Goal: Check status: Check status

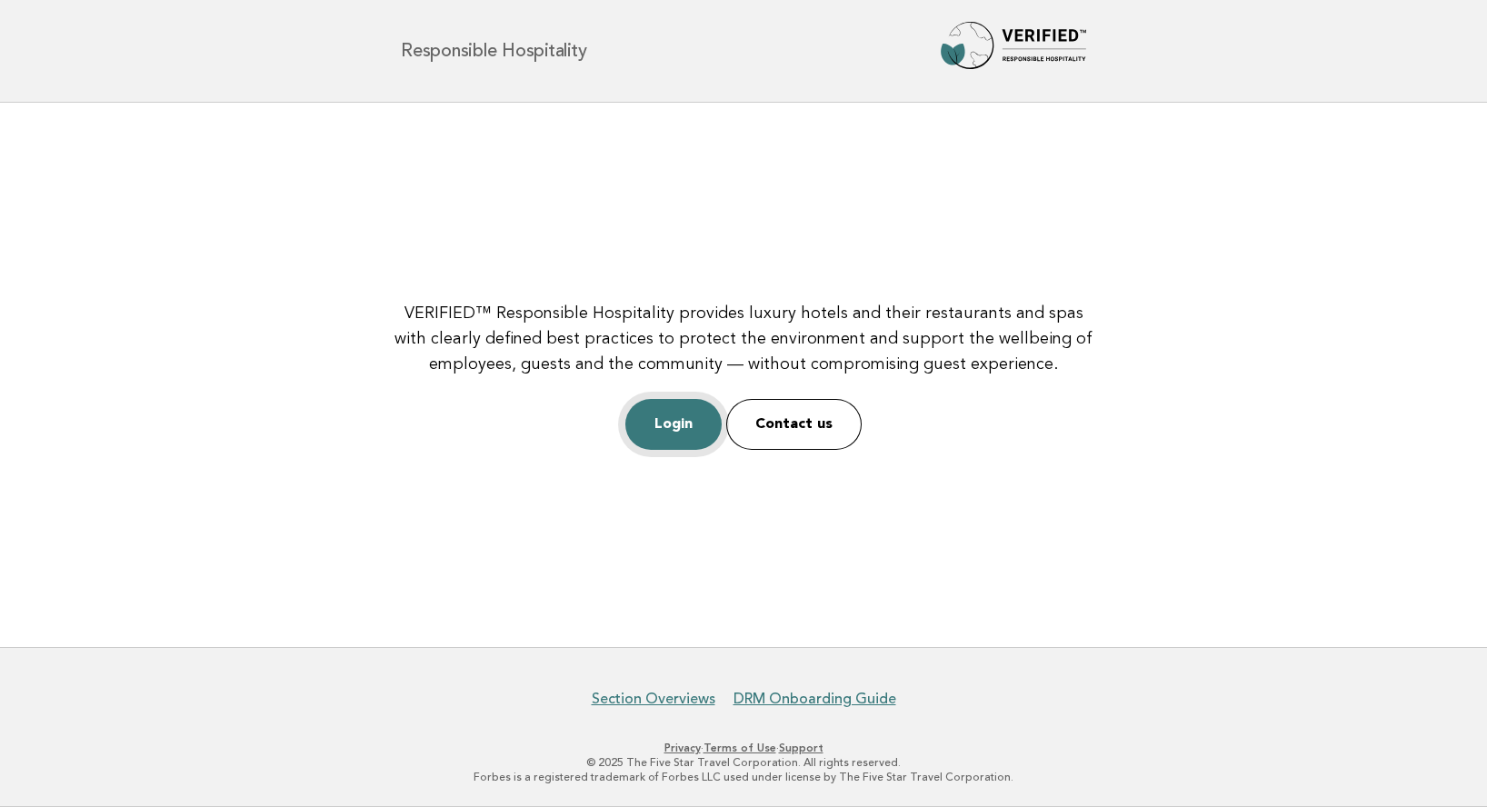
click at [674, 422] on link "Login" at bounding box center [673, 424] width 96 height 51
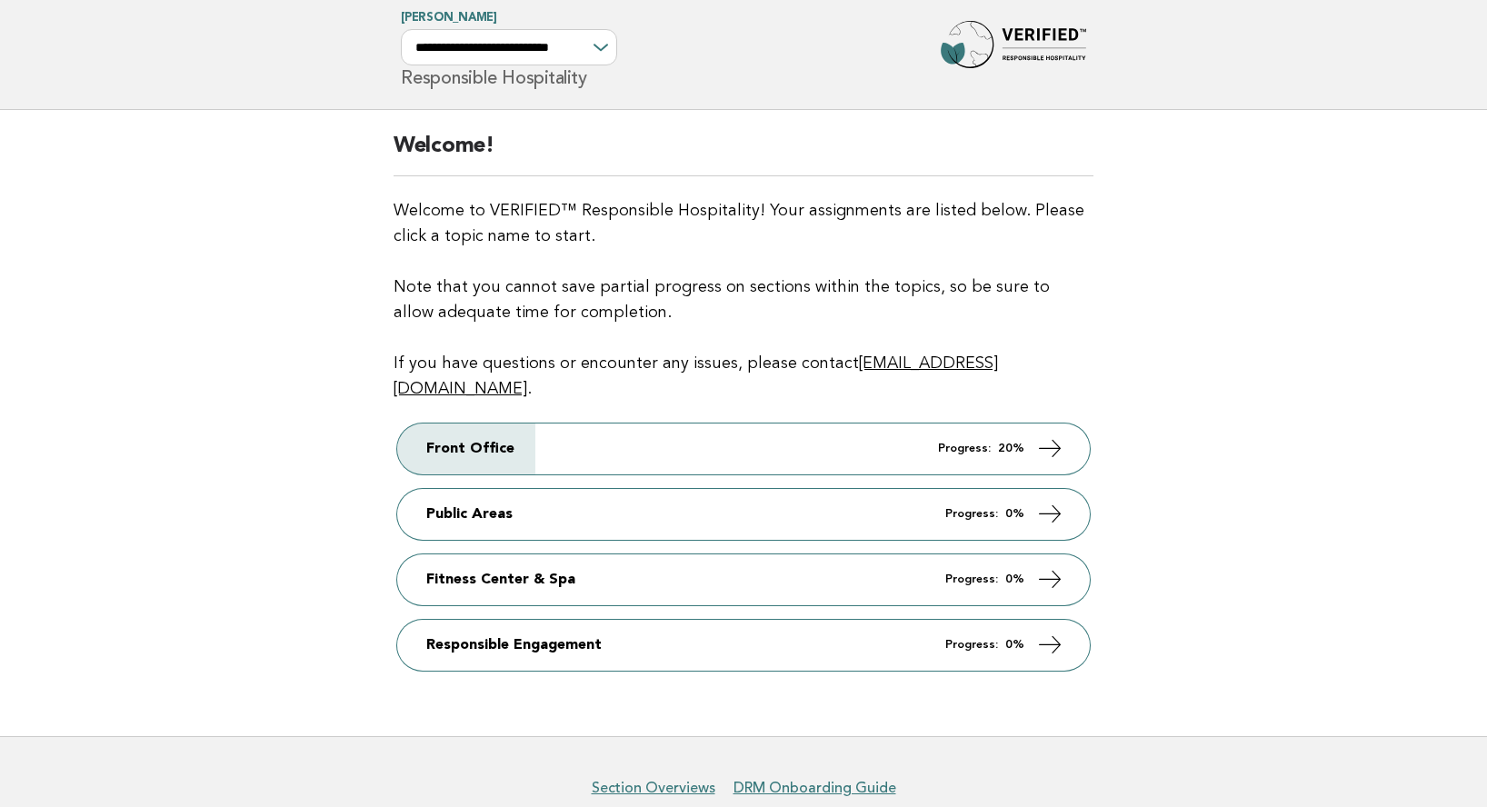
scroll to position [47, 0]
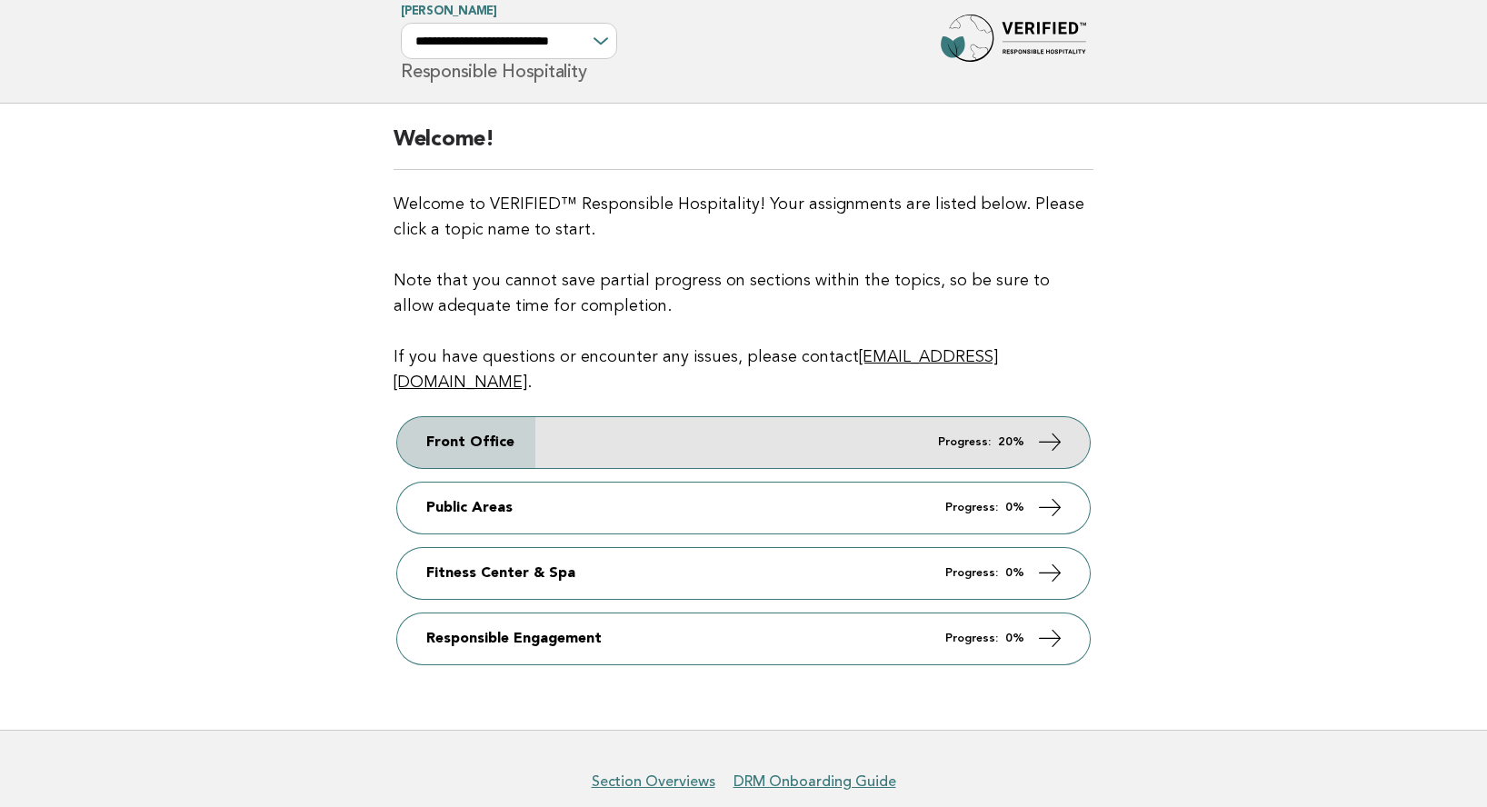
click at [701, 422] on link "Front Office Progress: 20%" at bounding box center [743, 442] width 693 height 51
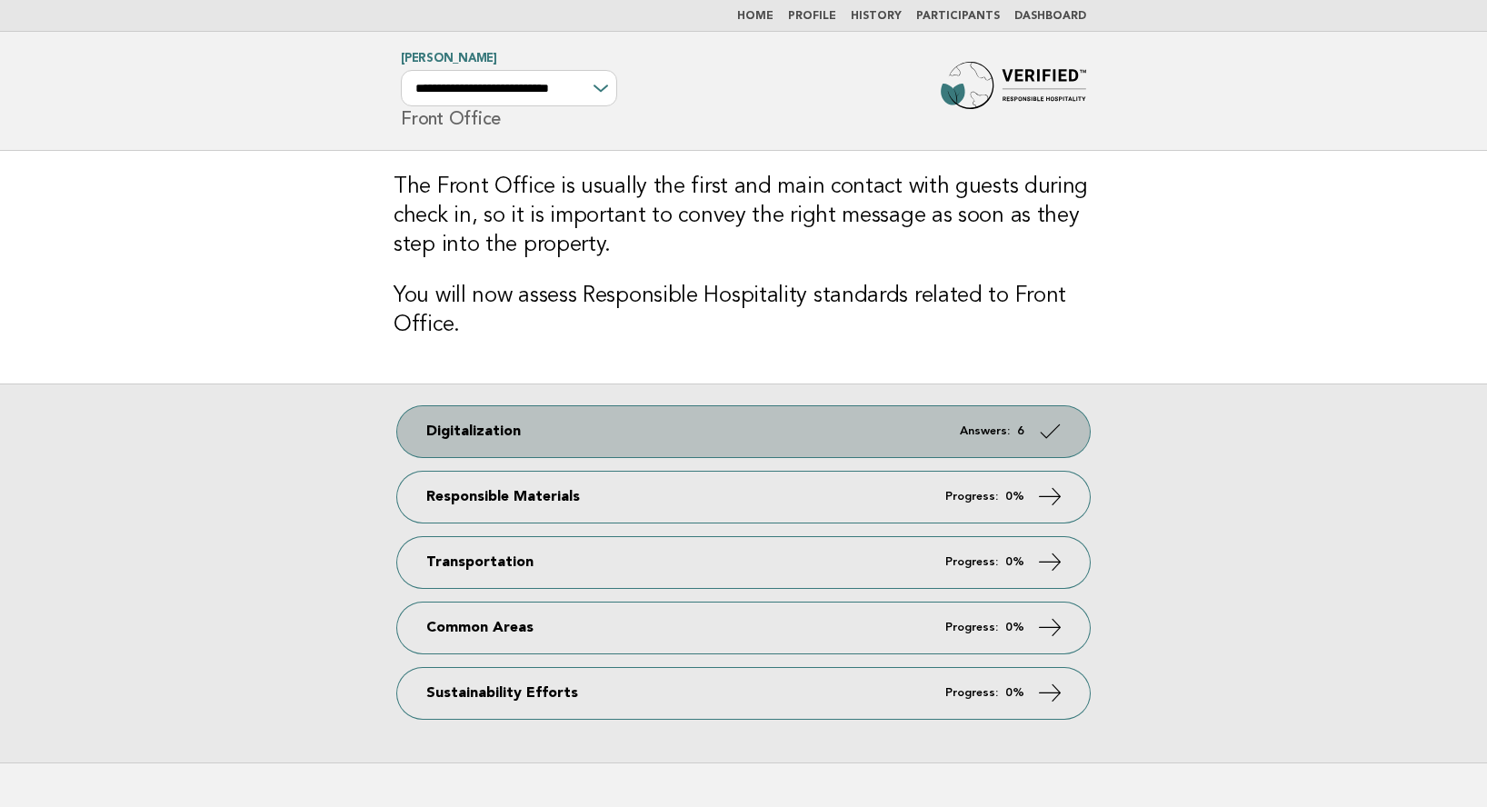
click at [708, 425] on link "Digitalization Answers: 6" at bounding box center [743, 431] width 693 height 51
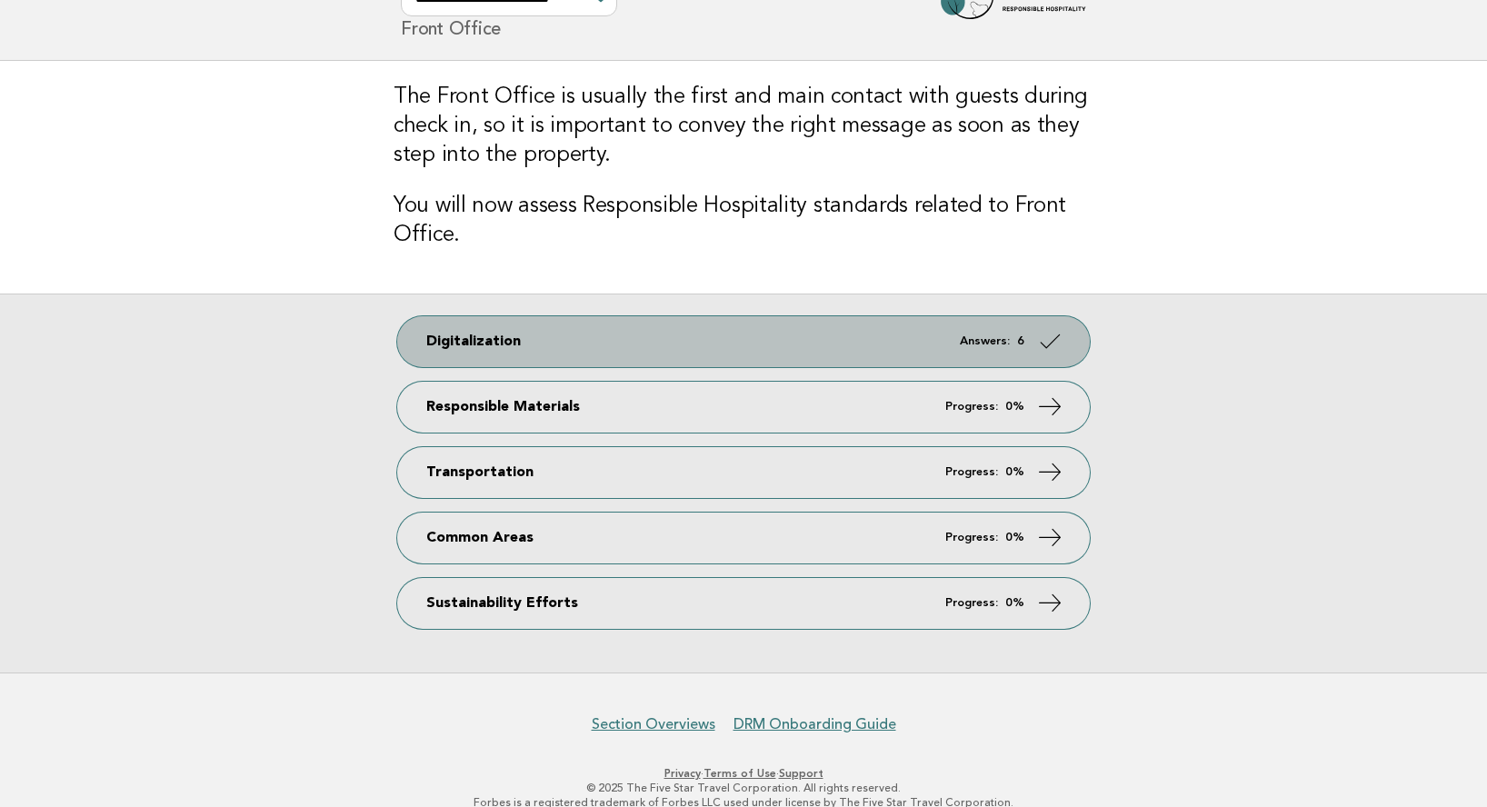
scroll to position [94, 0]
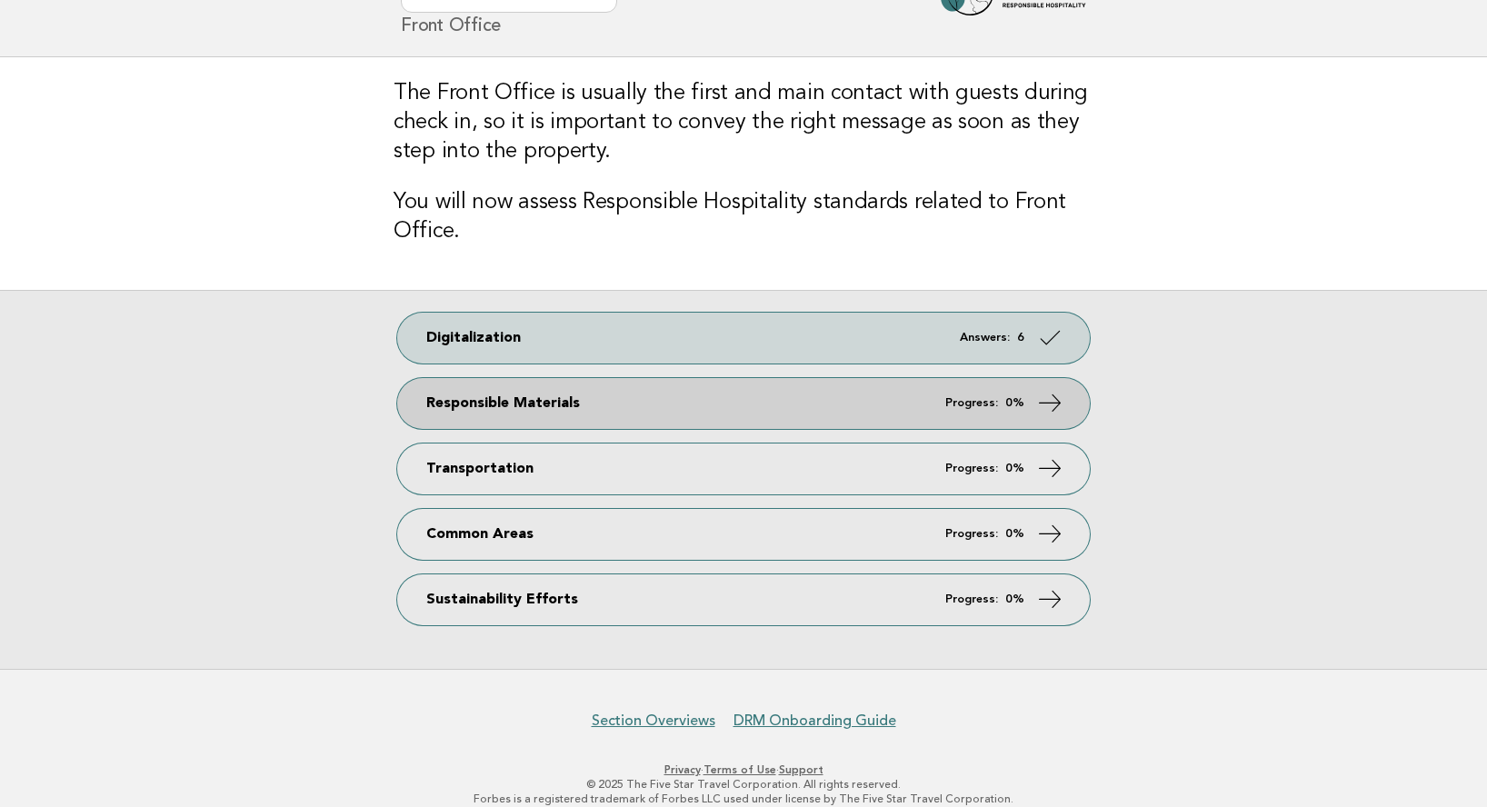
click at [684, 394] on link "Responsible Materials Progress: 0%" at bounding box center [743, 403] width 693 height 51
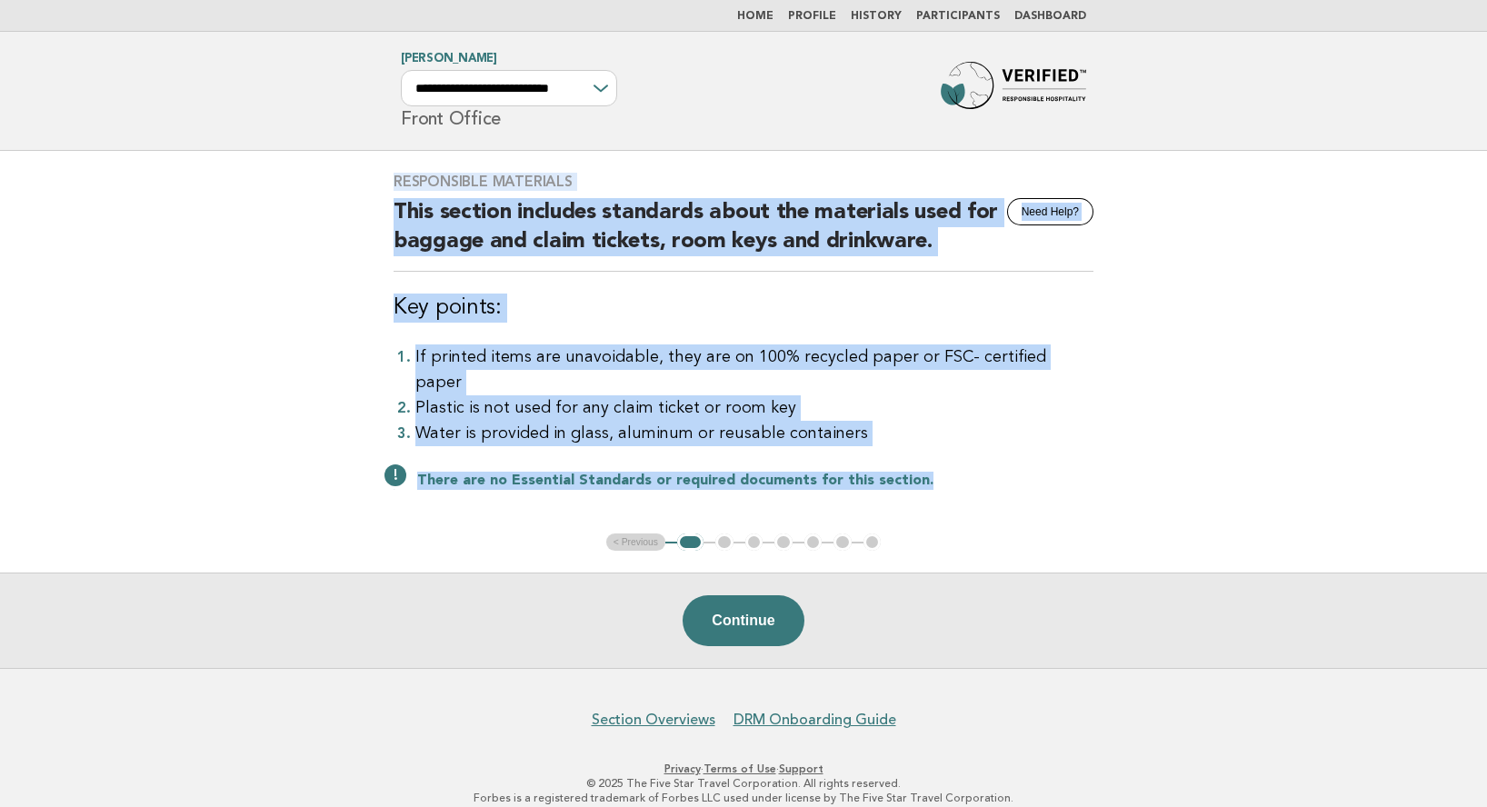
drag, startPoint x: 395, startPoint y: 181, endPoint x: 991, endPoint y: 452, distance: 654.1
click at [991, 452] on div "Responsible Materials Need Help? This section includes standards about the mate…" at bounding box center [744, 342] width 744 height 383
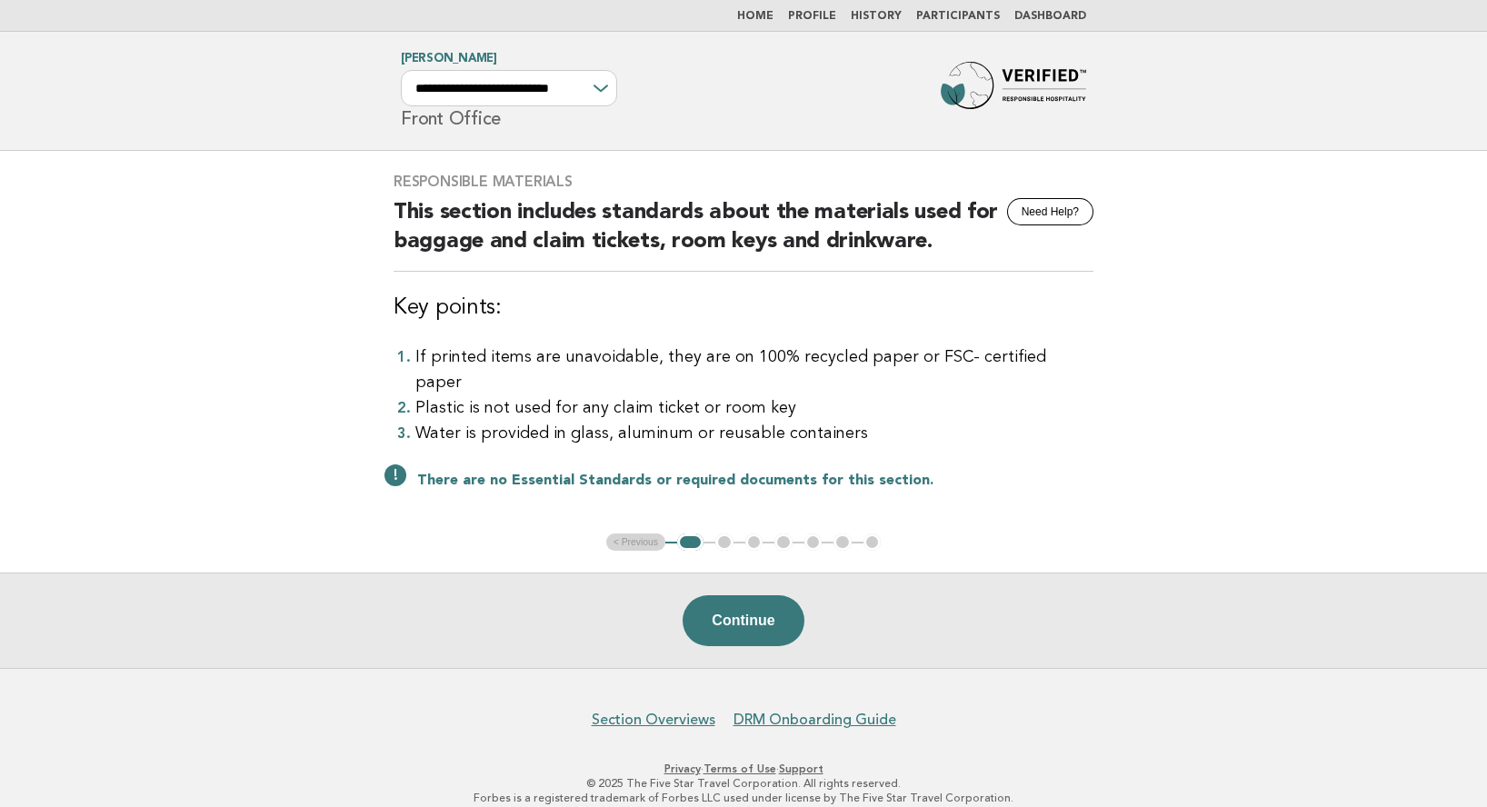
drag, startPoint x: 1216, startPoint y: 279, endPoint x: 1186, endPoint y: 272, distance: 30.9
click at [1216, 279] on main "Responsible Materials Need Help? This section includes standards about the mate…" at bounding box center [743, 410] width 1487 height 518
click at [1039, 219] on button "Need Help?" at bounding box center [1050, 211] width 86 height 27
click at [756, 595] on button "Continue" at bounding box center [743, 620] width 121 height 51
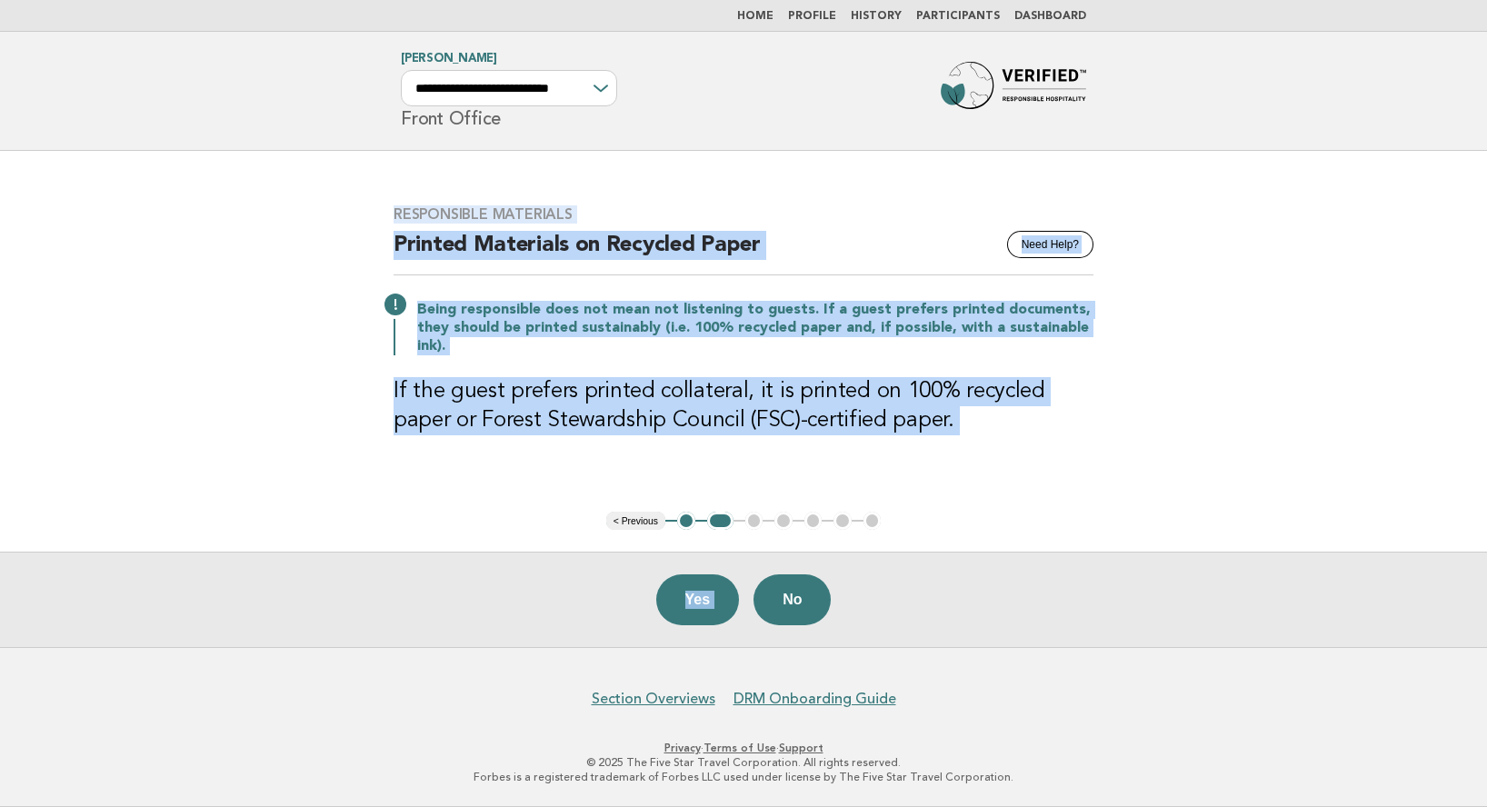
drag, startPoint x: 393, startPoint y: 199, endPoint x: 997, endPoint y: 589, distance: 719.3
click at [997, 589] on main "Responsible Materials Need Help? Printed Materials on Recycled Paper Being resp…" at bounding box center [743, 399] width 1487 height 496
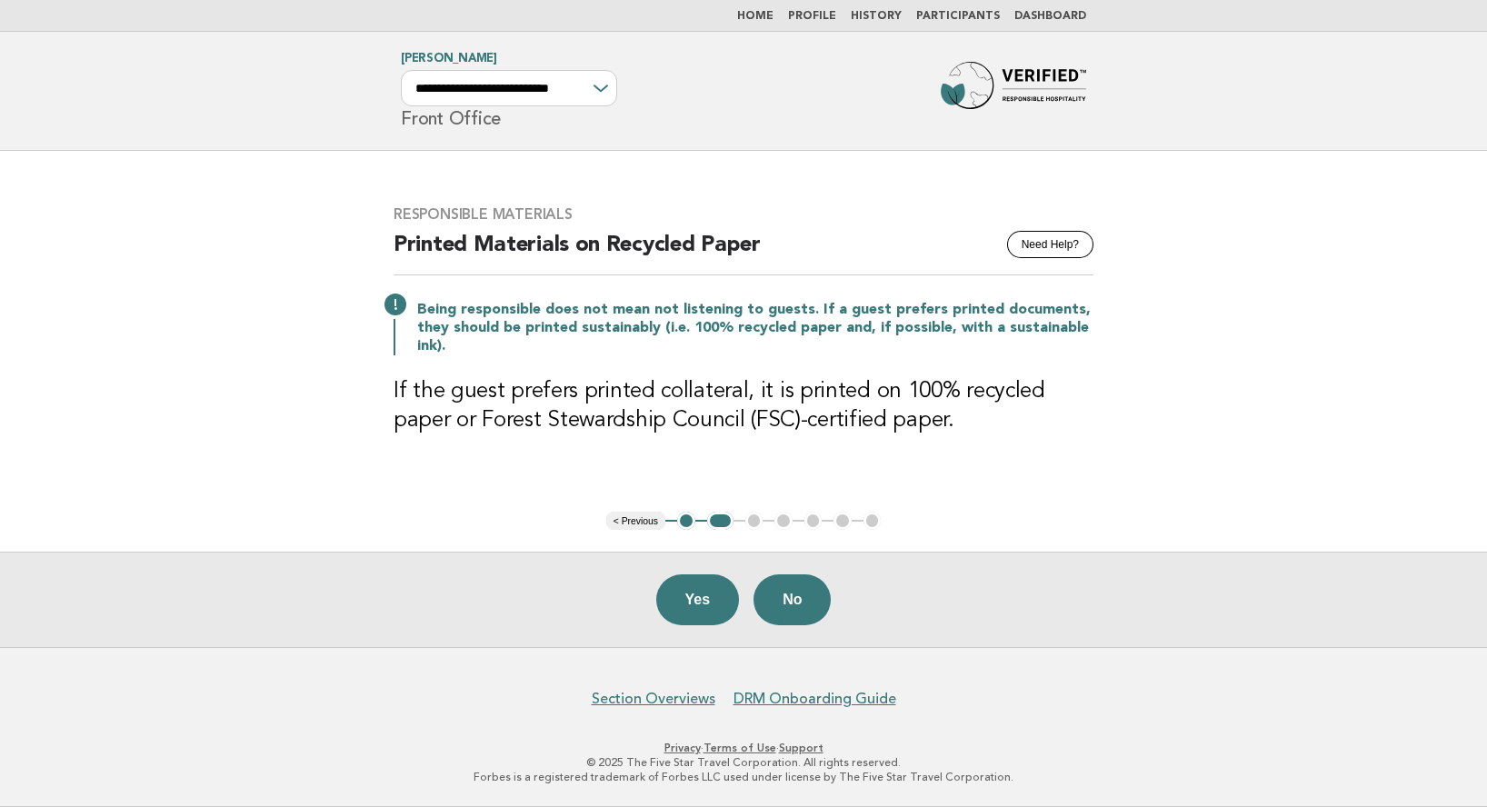
click at [972, 462] on div "Responsible Materials Need Help? Printed Materials on Recycled Paper Being resp…" at bounding box center [744, 331] width 744 height 295
drag, startPoint x: 602, startPoint y: 485, endPoint x: 892, endPoint y: 535, distance: 294.2
click at [892, 535] on main "Responsible Materials Need Help? Printed Materials on Recycled Paper Being resp…" at bounding box center [743, 399] width 1487 height 496
click at [939, 517] on main "Responsible Materials Need Help? Printed Materials on Recycled Paper Being resp…" at bounding box center [743, 399] width 1487 height 496
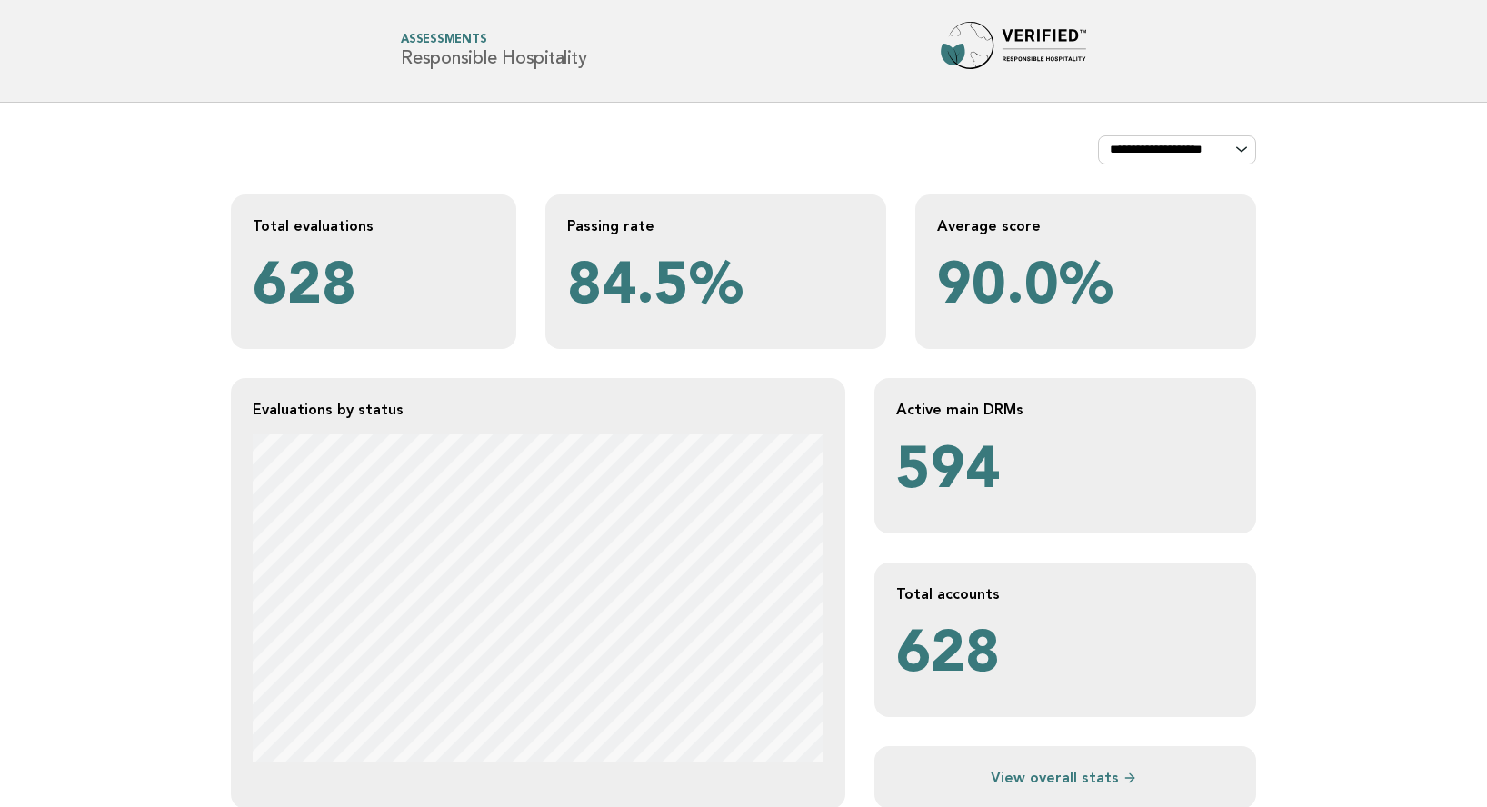
scroll to position [631, 0]
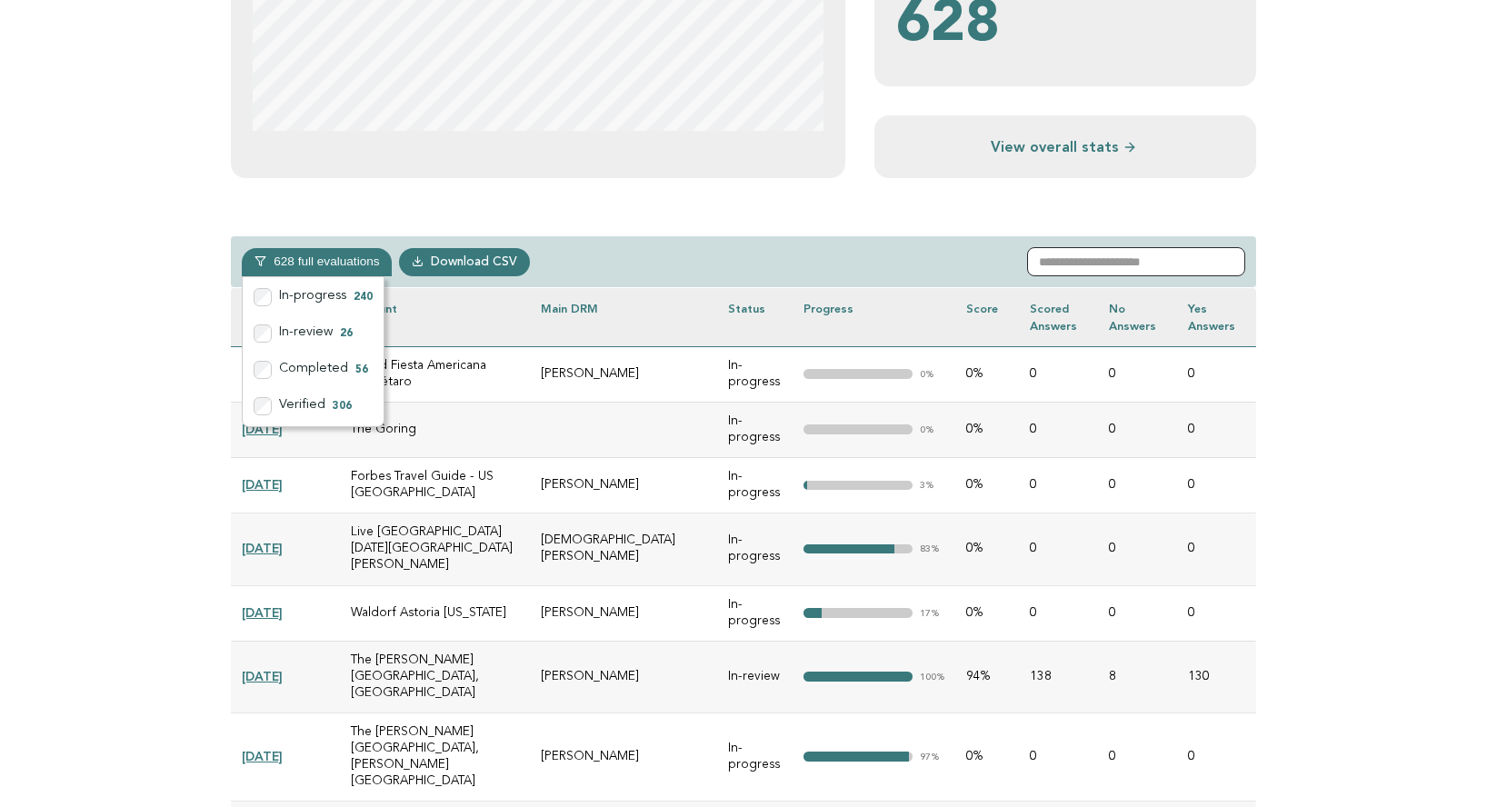
click at [1157, 261] on input "text" at bounding box center [1136, 261] width 218 height 29
paste input "**********"
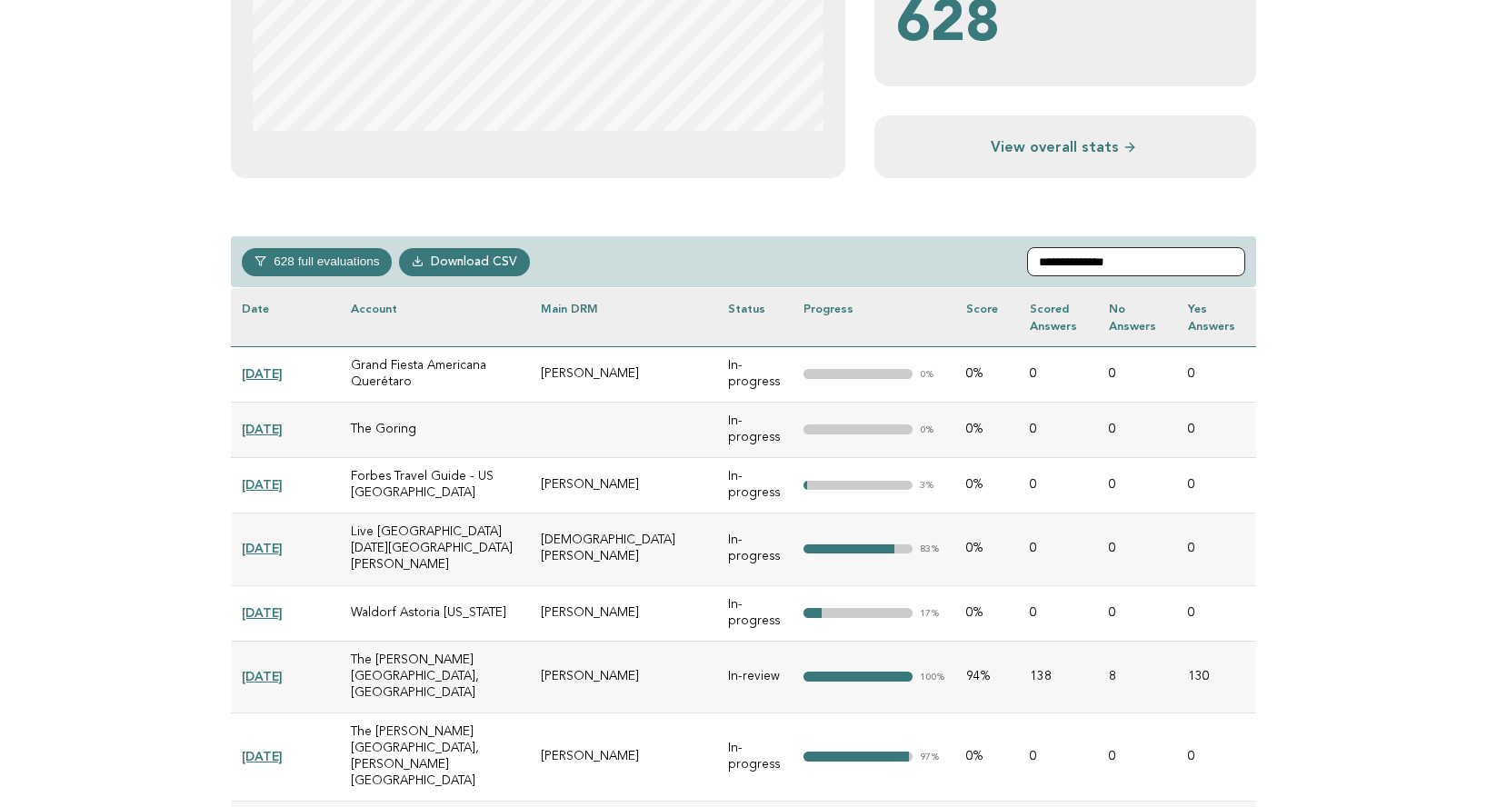
scroll to position [474, 0]
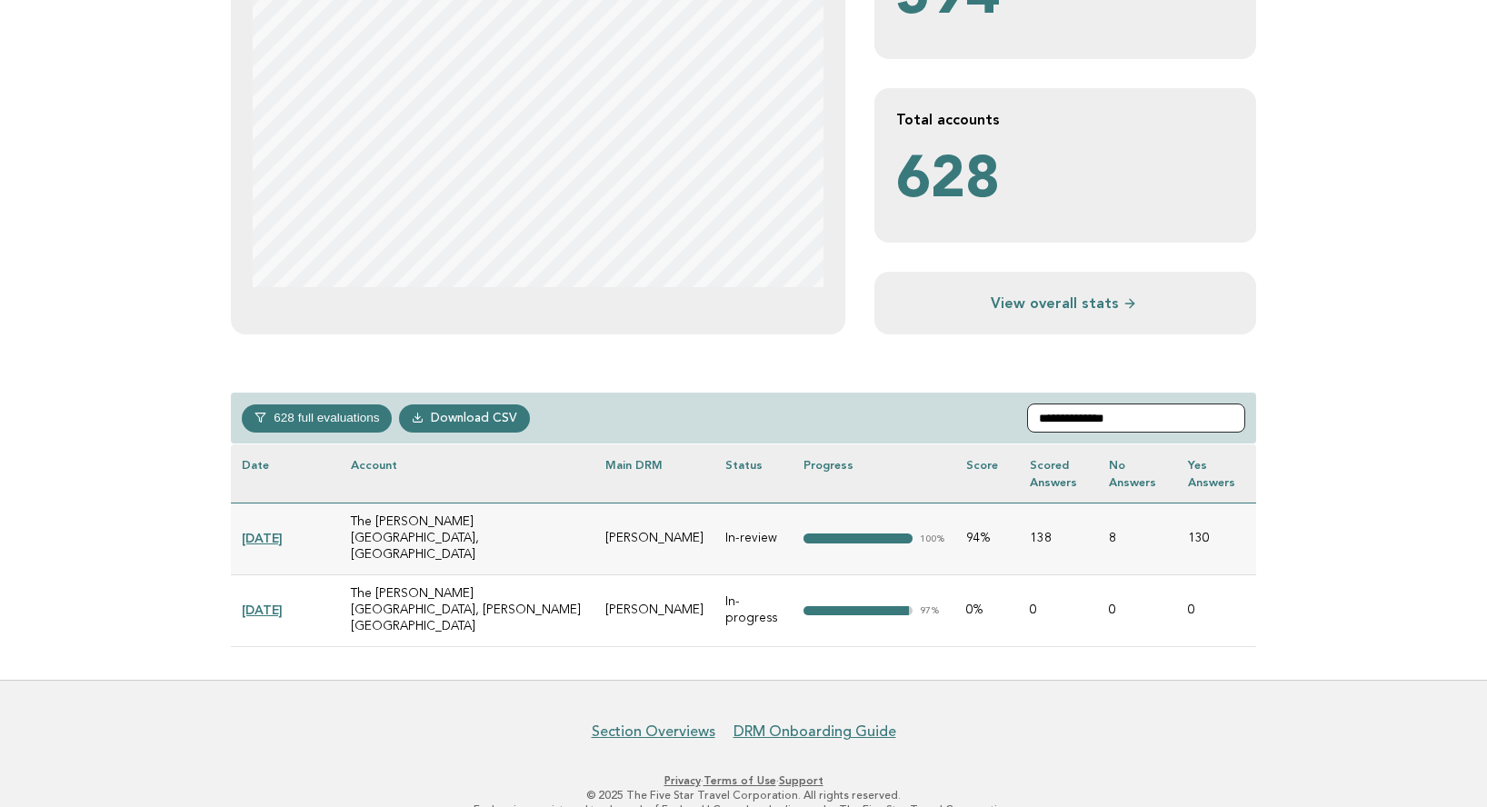
type input "**********"
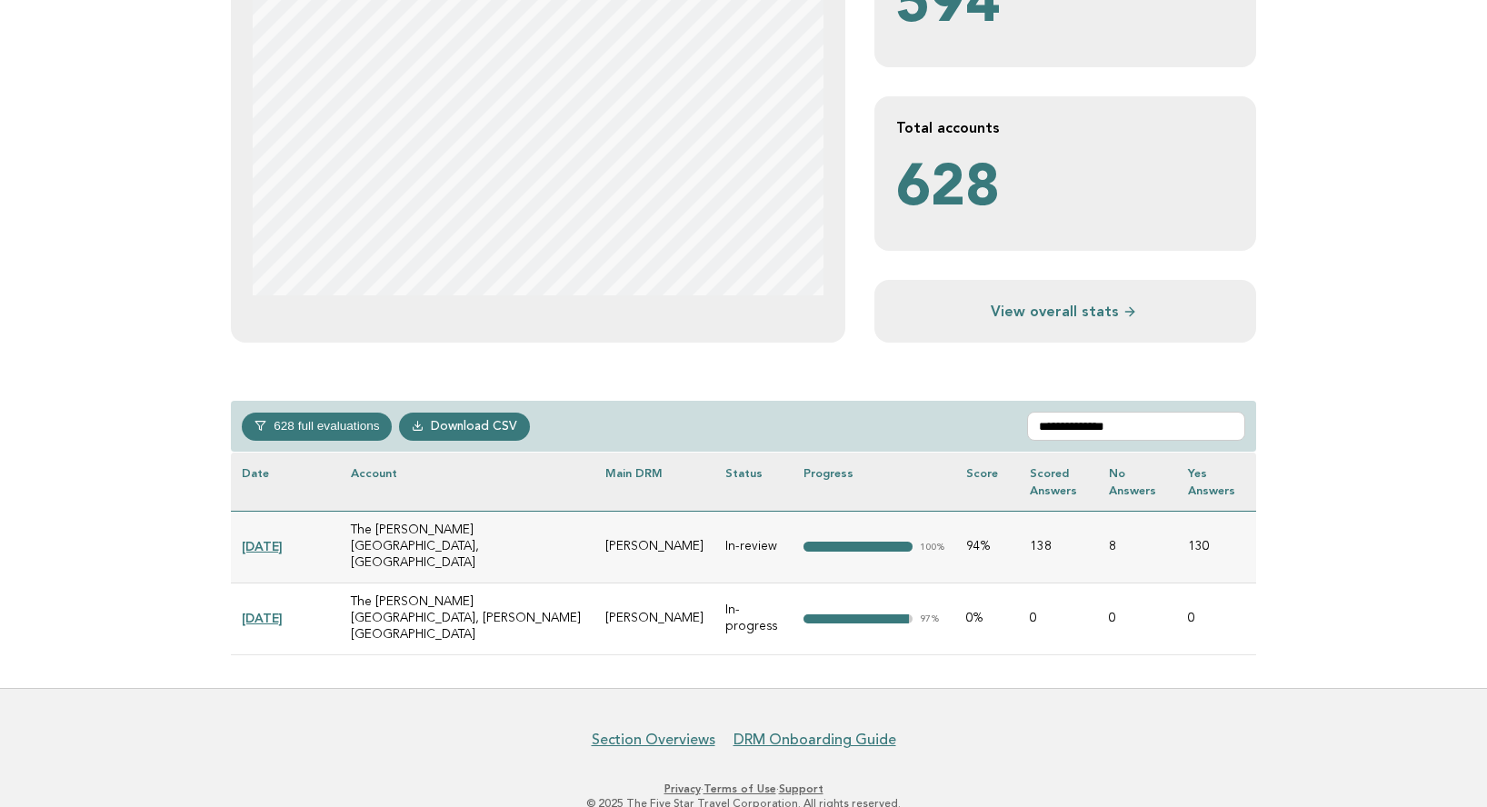
click at [281, 611] on link "[DATE]" at bounding box center [262, 618] width 41 height 15
click at [283, 611] on link "[DATE]" at bounding box center [262, 618] width 41 height 15
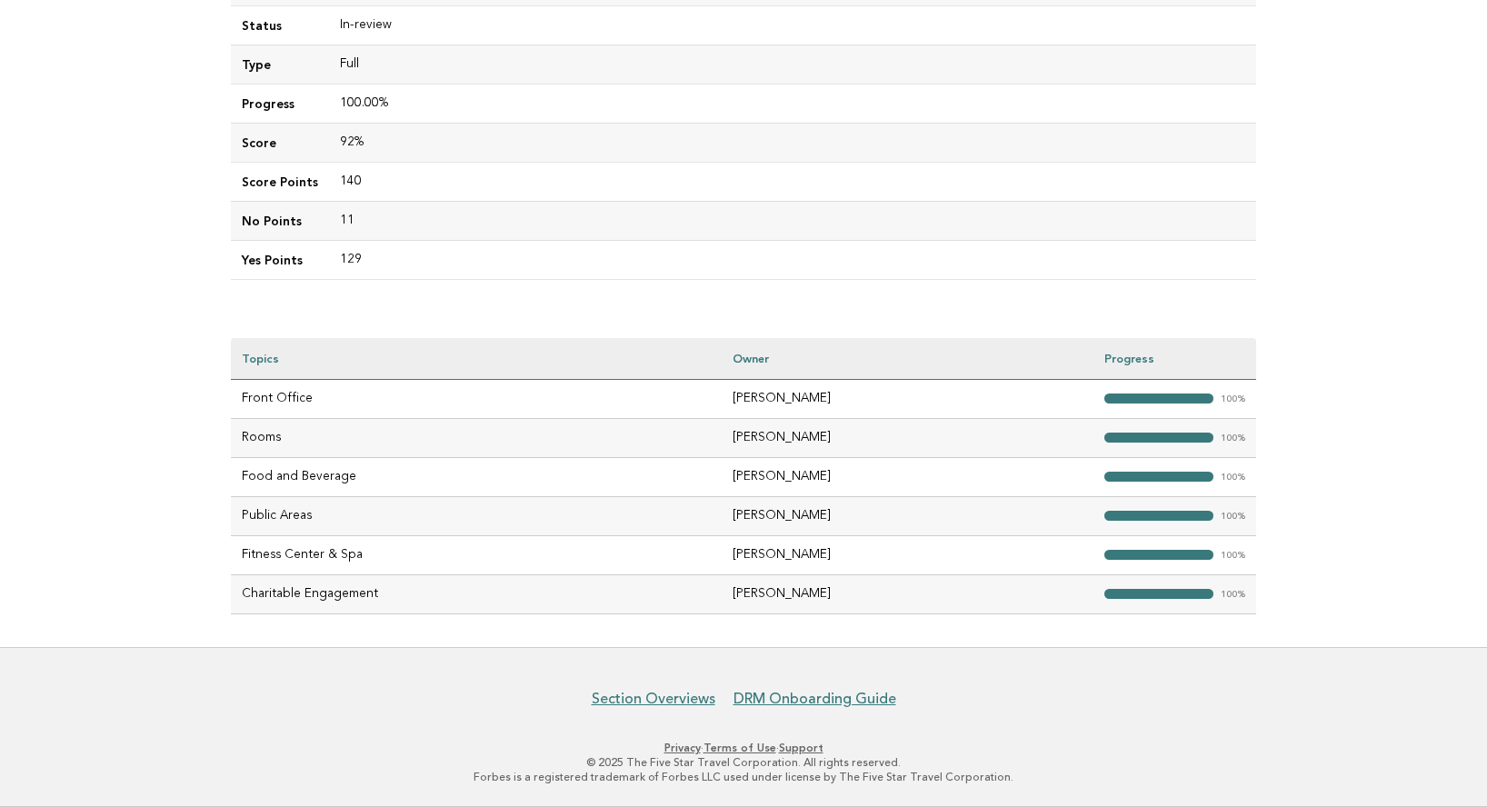
scroll to position [331, 0]
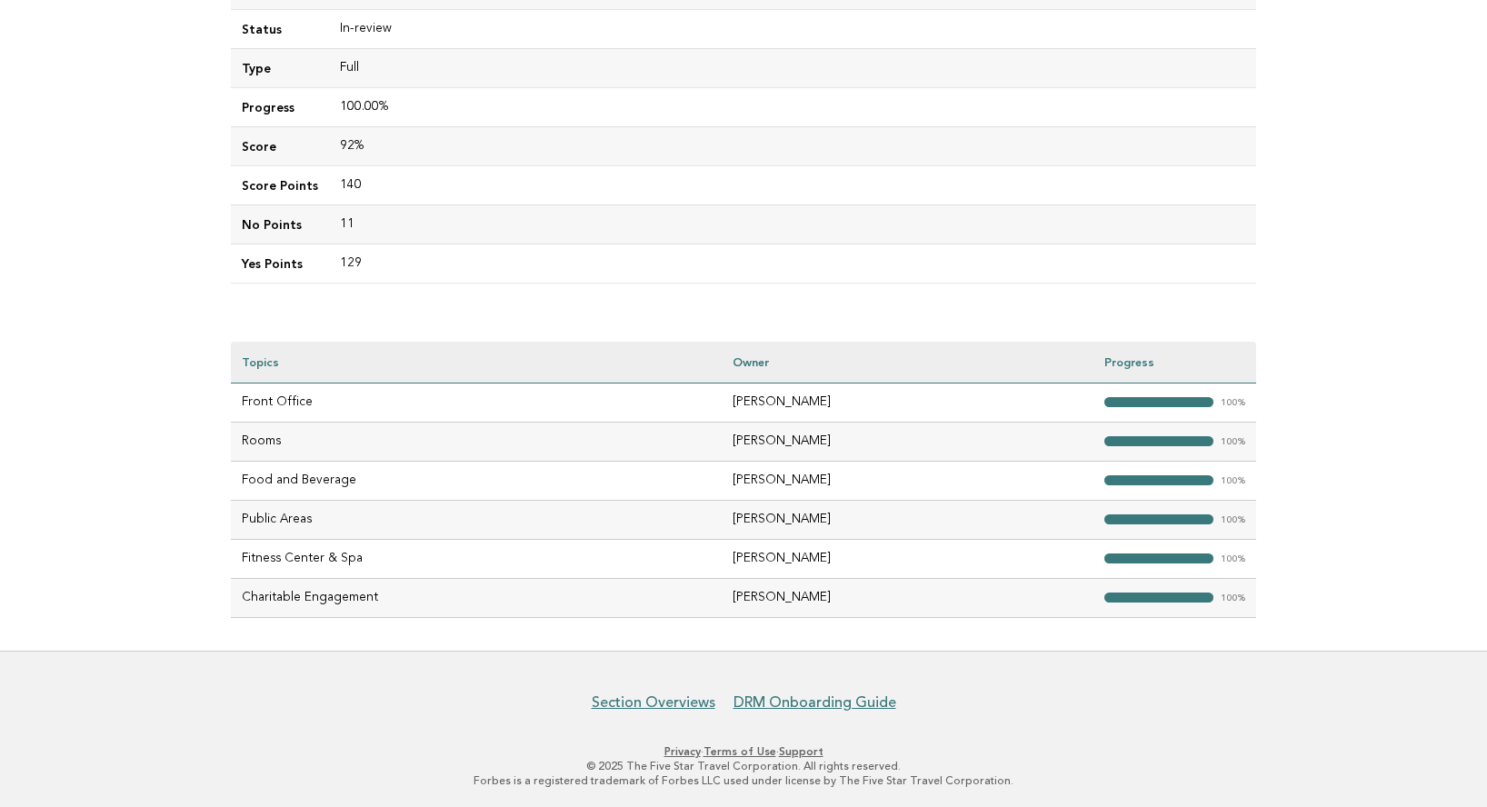
drag, startPoint x: 741, startPoint y: 395, endPoint x: 842, endPoint y: 404, distance: 101.3
click at [842, 404] on td "[PERSON_NAME]" at bounding box center [908, 402] width 372 height 39
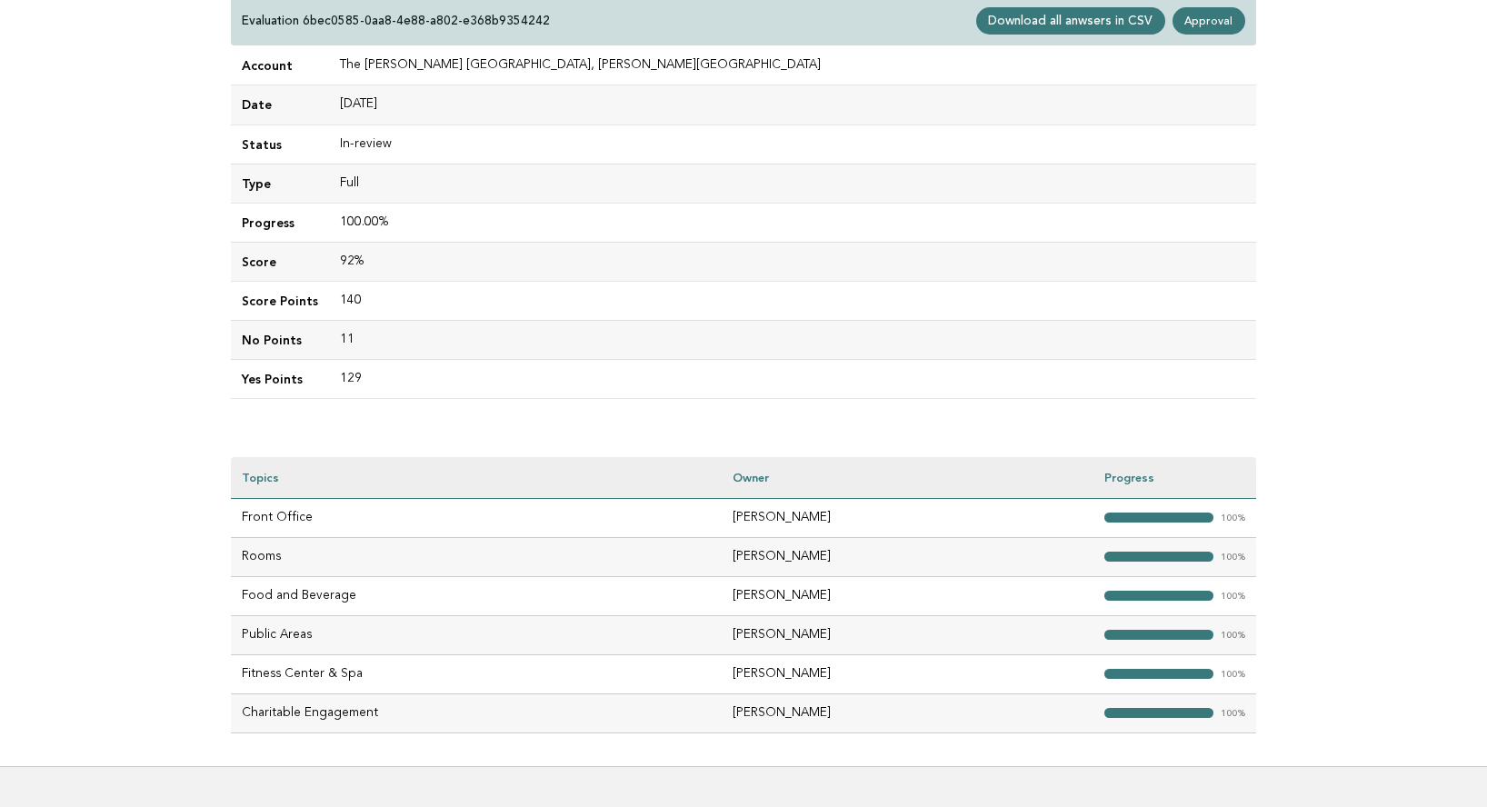
scroll to position [243, 0]
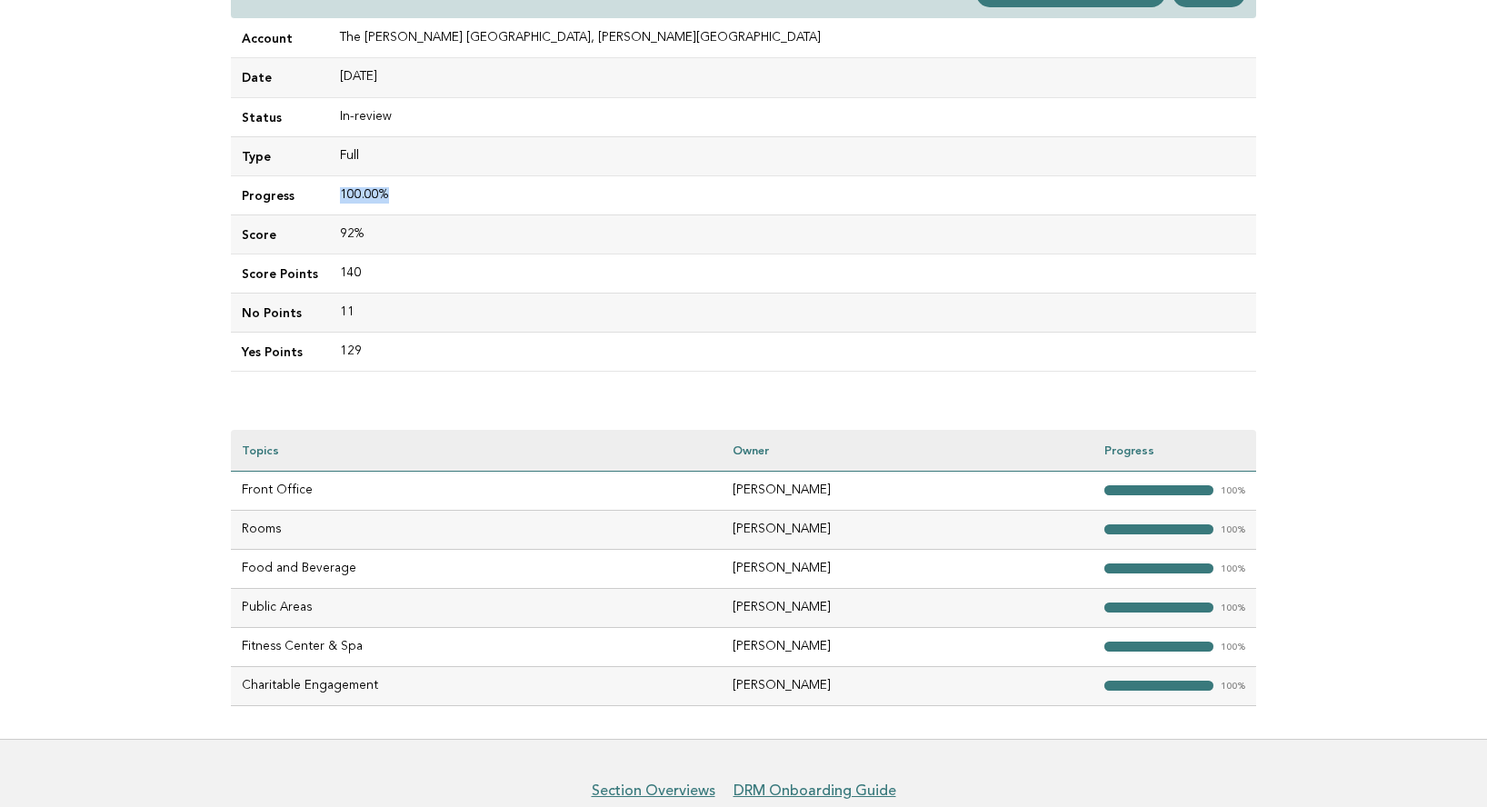
drag, startPoint x: 337, startPoint y: 193, endPoint x: 409, endPoint y: 194, distance: 71.8
click at [410, 194] on td "100.00%" at bounding box center [792, 194] width 927 height 39
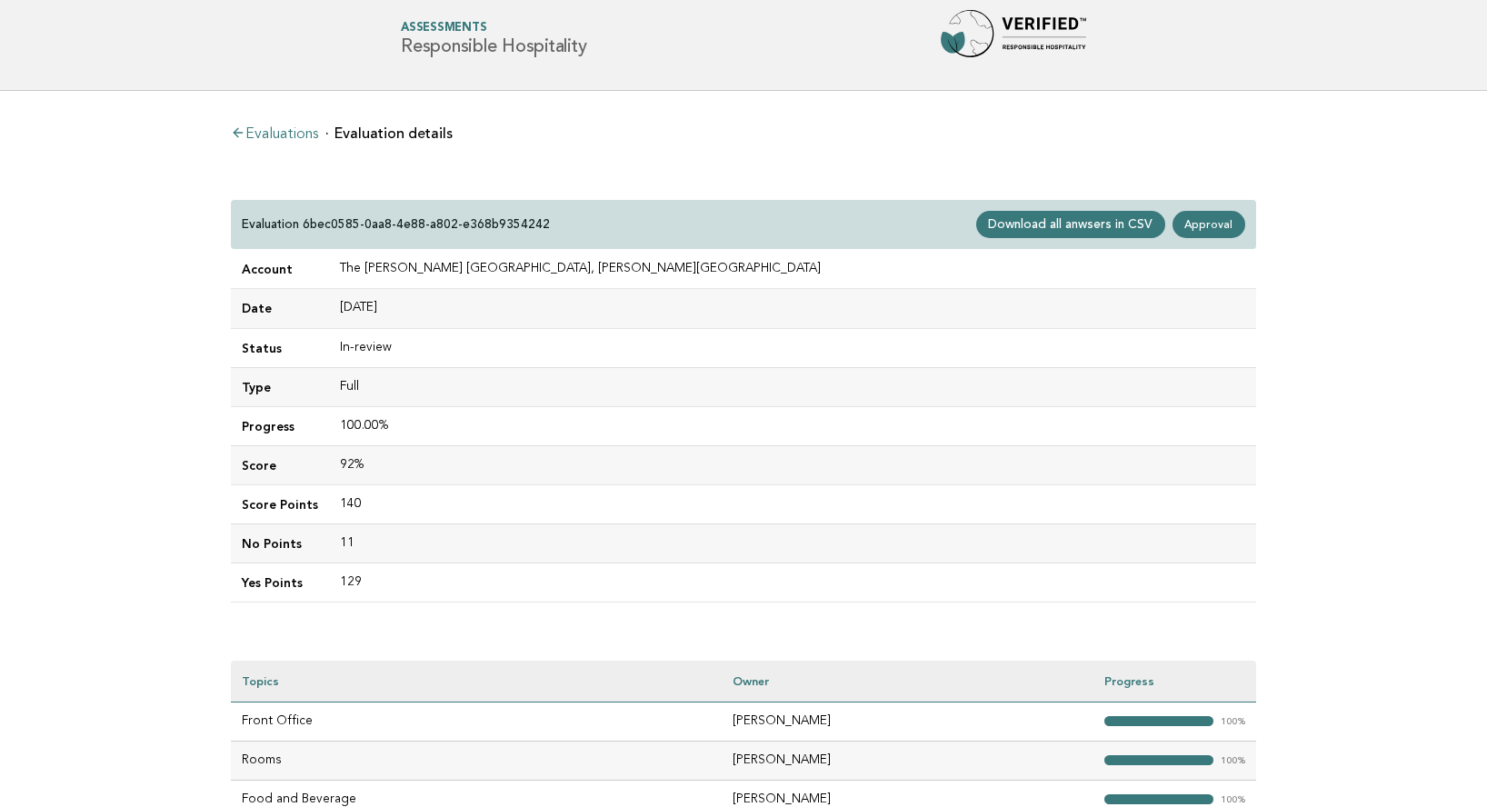
scroll to position [1, 0]
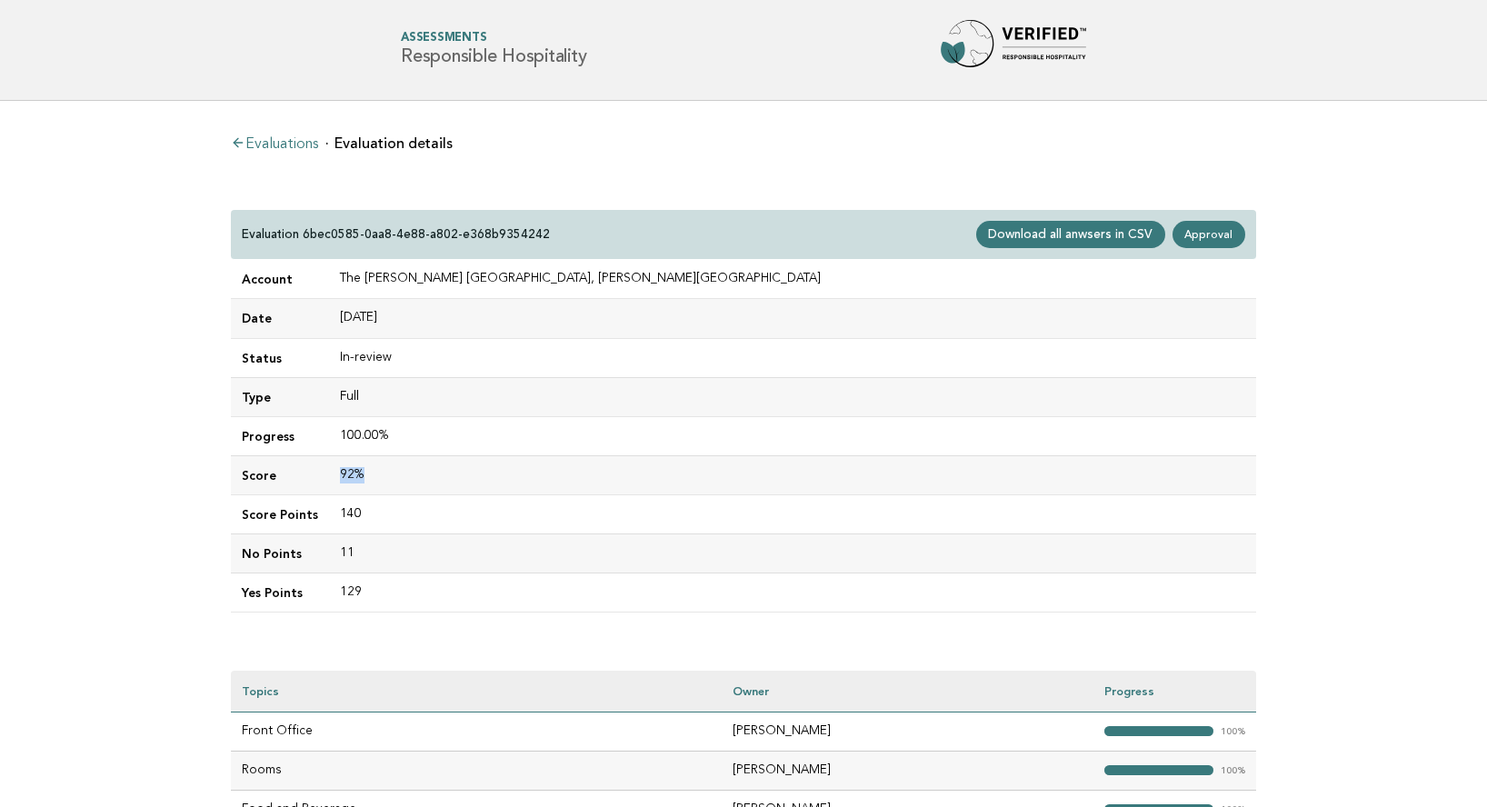
drag, startPoint x: 335, startPoint y: 463, endPoint x: 371, endPoint y: 478, distance: 38.7
click at [371, 478] on td "92%" at bounding box center [792, 474] width 927 height 39
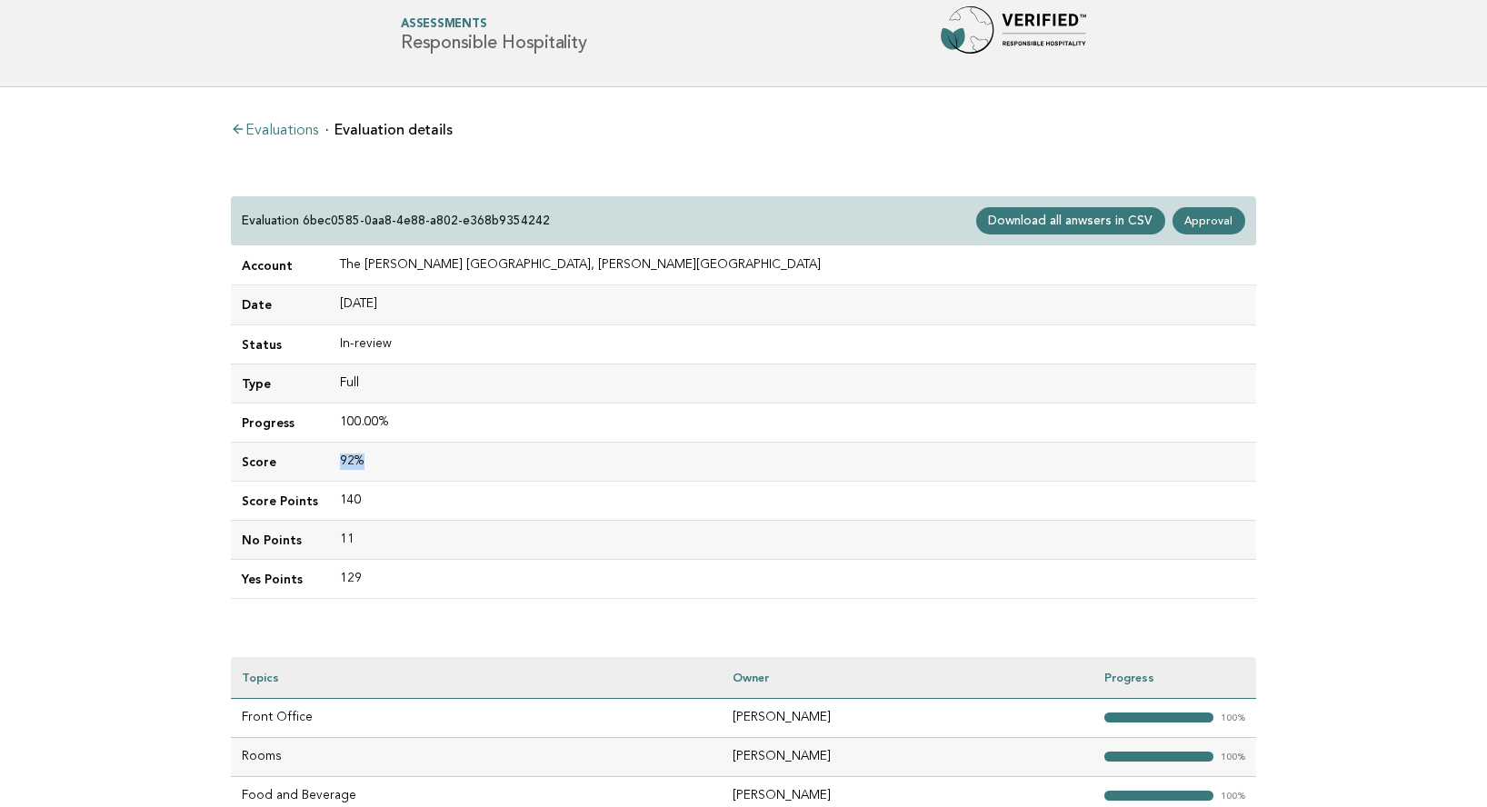
drag, startPoint x: 334, startPoint y: 303, endPoint x: 414, endPoint y: 302, distance: 80.0
click at [414, 302] on td "[DATE]" at bounding box center [792, 304] width 927 height 39
drag, startPoint x: 337, startPoint y: 264, endPoint x: 643, endPoint y: 267, distance: 305.4
click at [643, 267] on td "The [PERSON_NAME] [GEOGRAPHIC_DATA], [PERSON_NAME][GEOGRAPHIC_DATA]" at bounding box center [792, 265] width 927 height 39
copy td "The [PERSON_NAME] [GEOGRAPHIC_DATA], [PERSON_NAME][GEOGRAPHIC_DATA]"
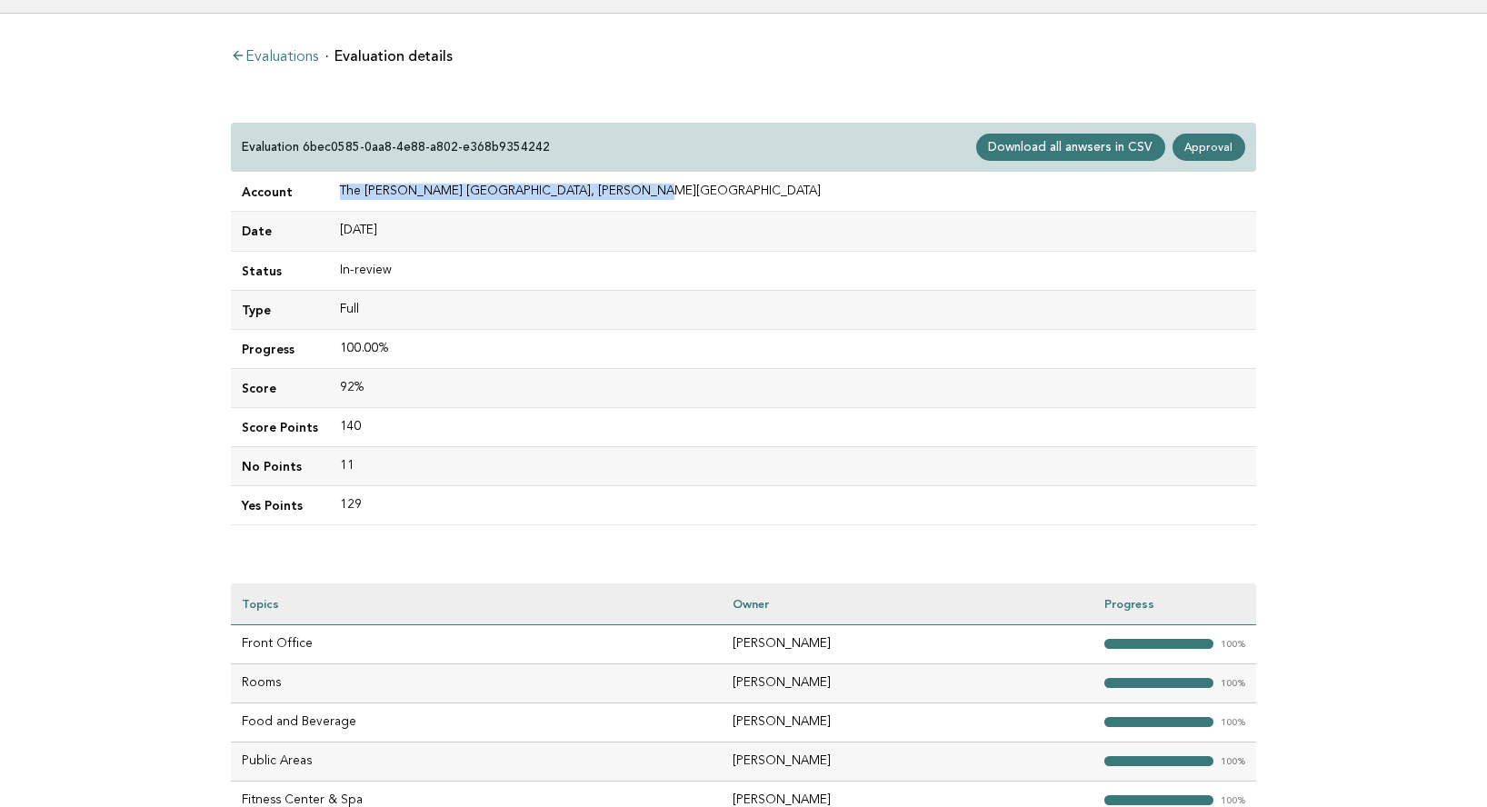
scroll to position [90, 0]
click at [304, 55] on link "Evaluations" at bounding box center [274, 56] width 87 height 15
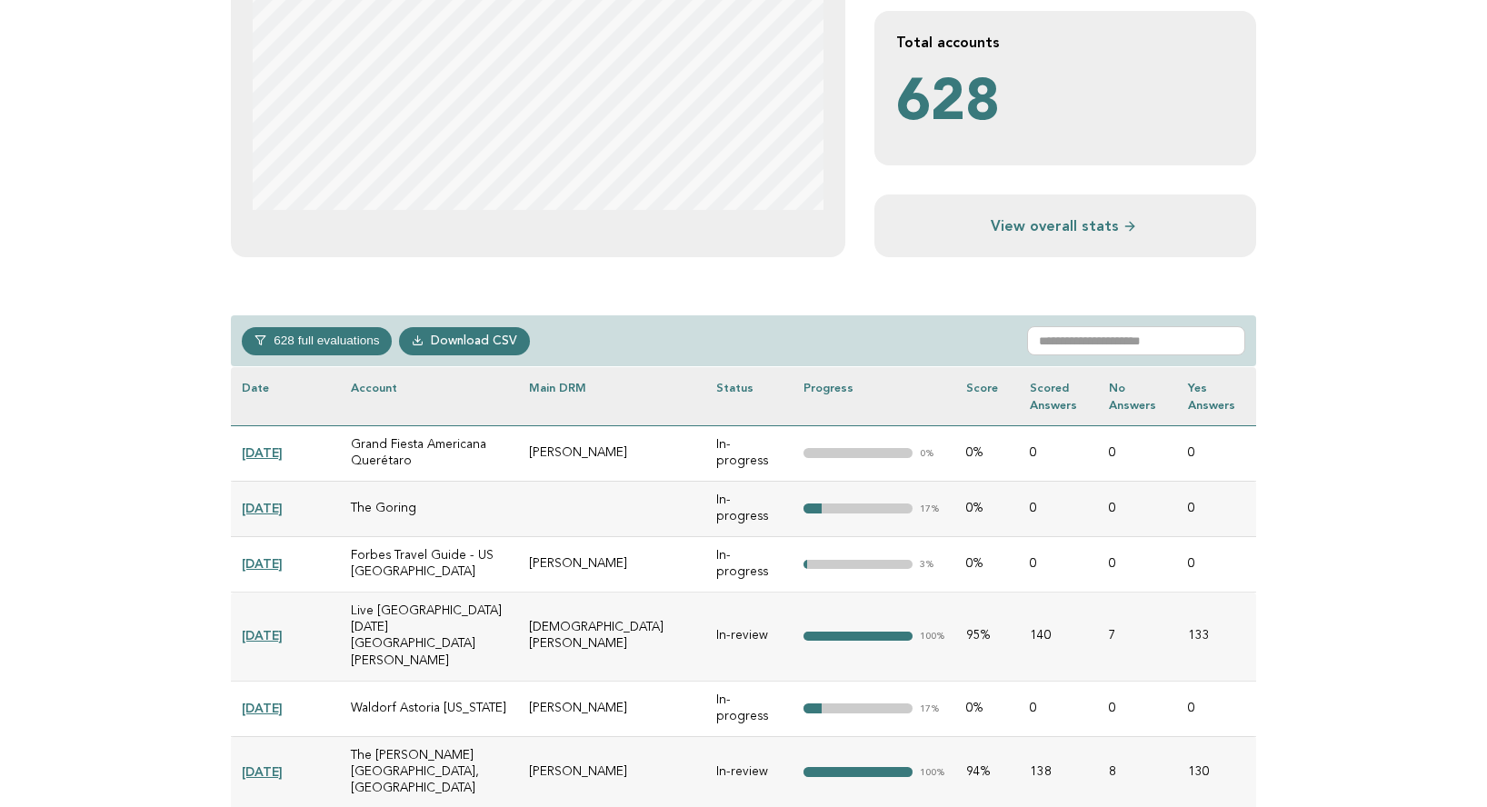
scroll to position [570, 0]
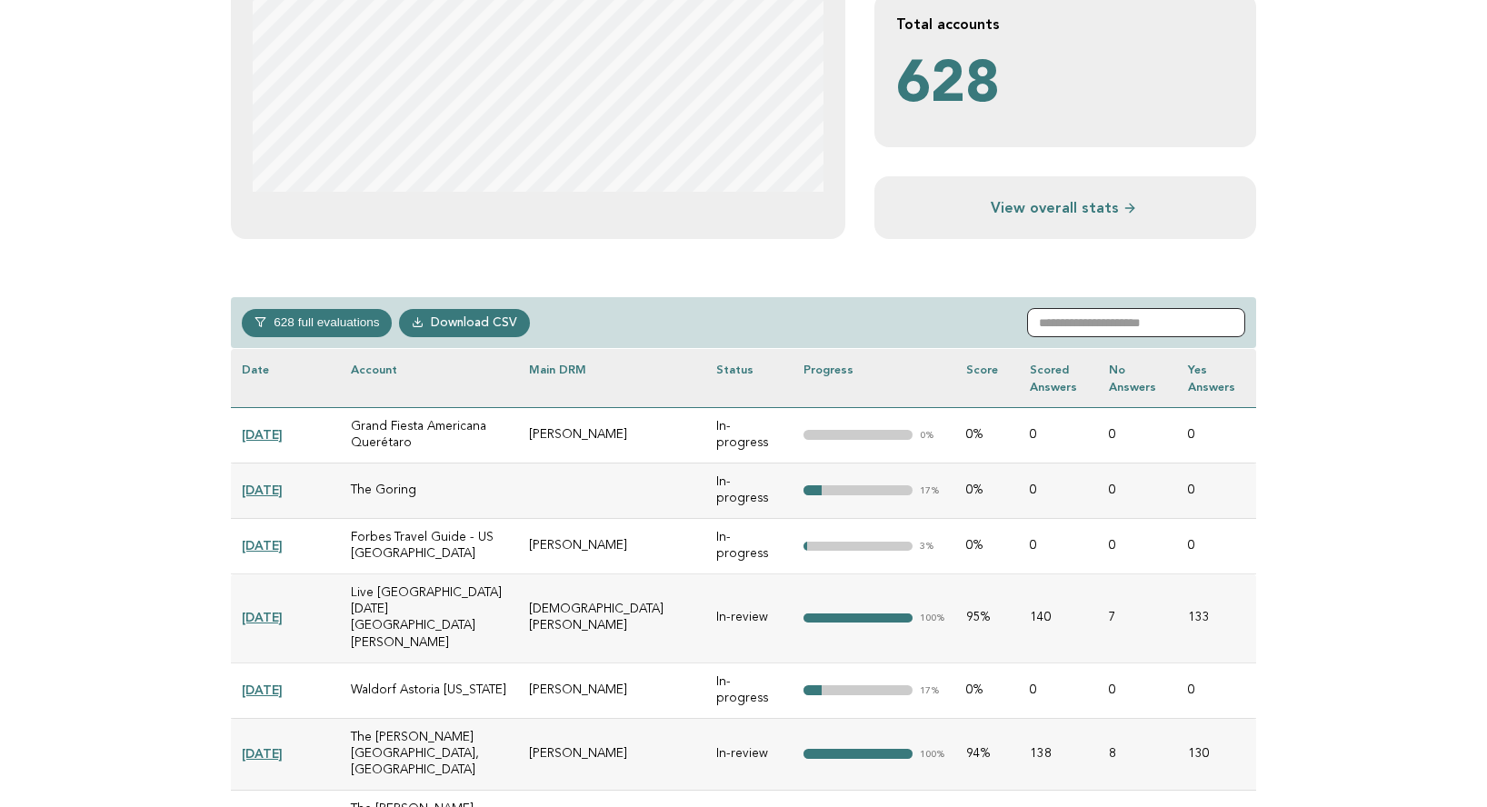
click at [1095, 318] on input "text" at bounding box center [1136, 322] width 218 height 29
paste input "**********"
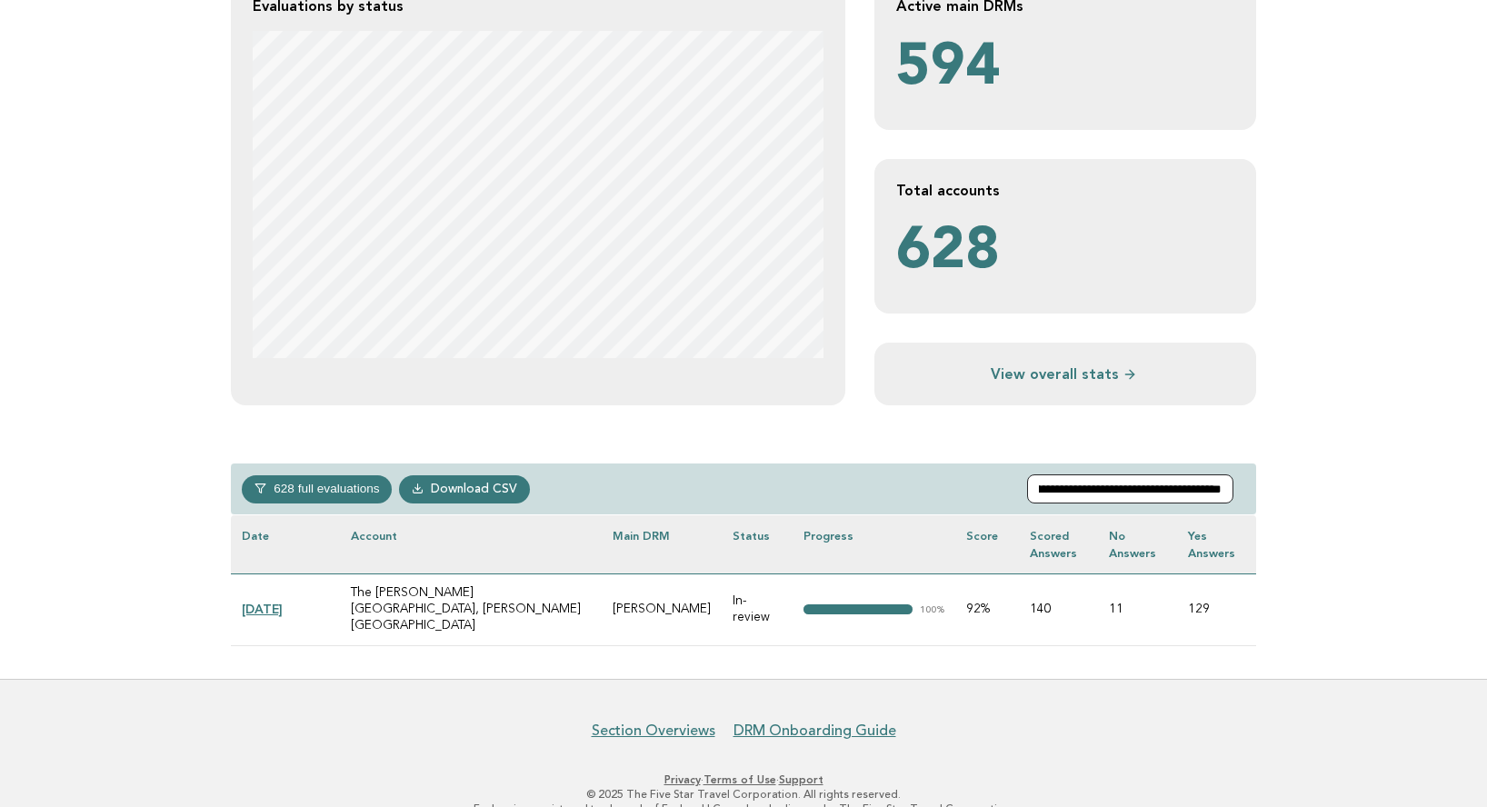
type input "**********"
click at [277, 602] on link "2025-08-26" at bounding box center [262, 609] width 41 height 15
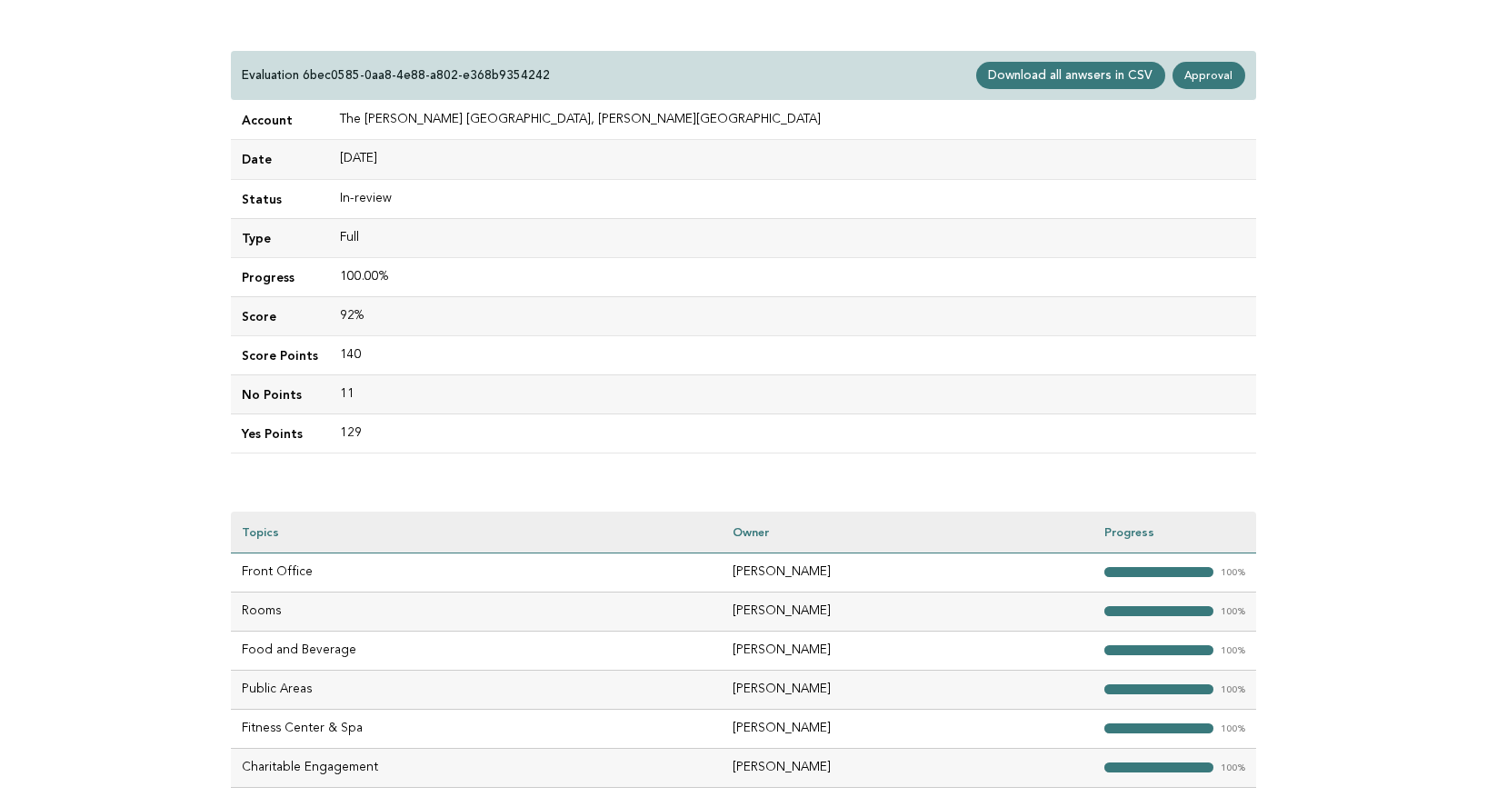
scroll to position [155, 0]
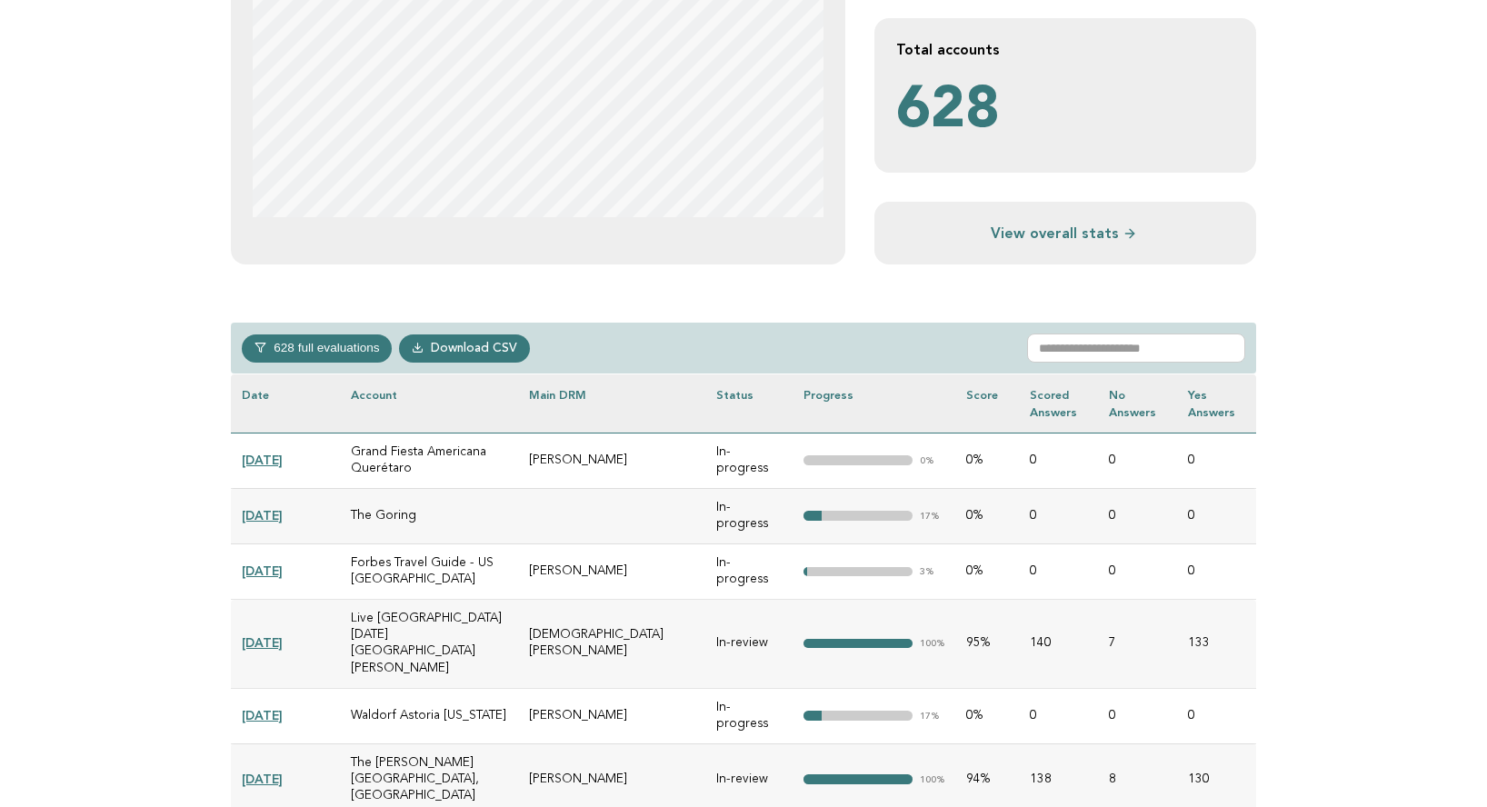
scroll to position [560, 0]
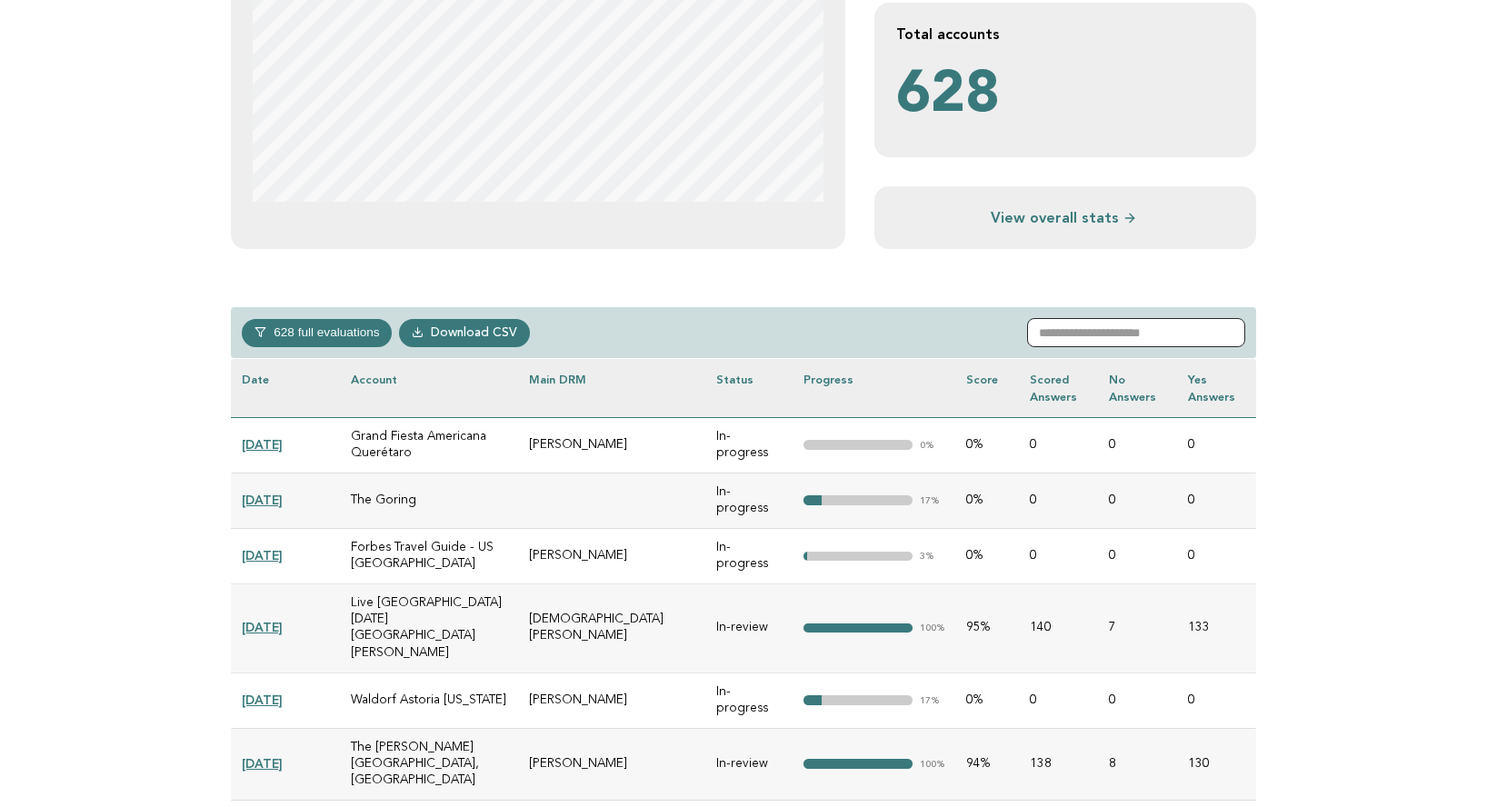
click at [1162, 324] on input "text" at bounding box center [1136, 332] width 218 height 29
click at [1236, 325] on input "text" at bounding box center [1136, 332] width 218 height 29
click at [1239, 328] on input "text" at bounding box center [1136, 332] width 218 height 29
drag, startPoint x: 1235, startPoint y: 333, endPoint x: 1213, endPoint y: 322, distance: 25.2
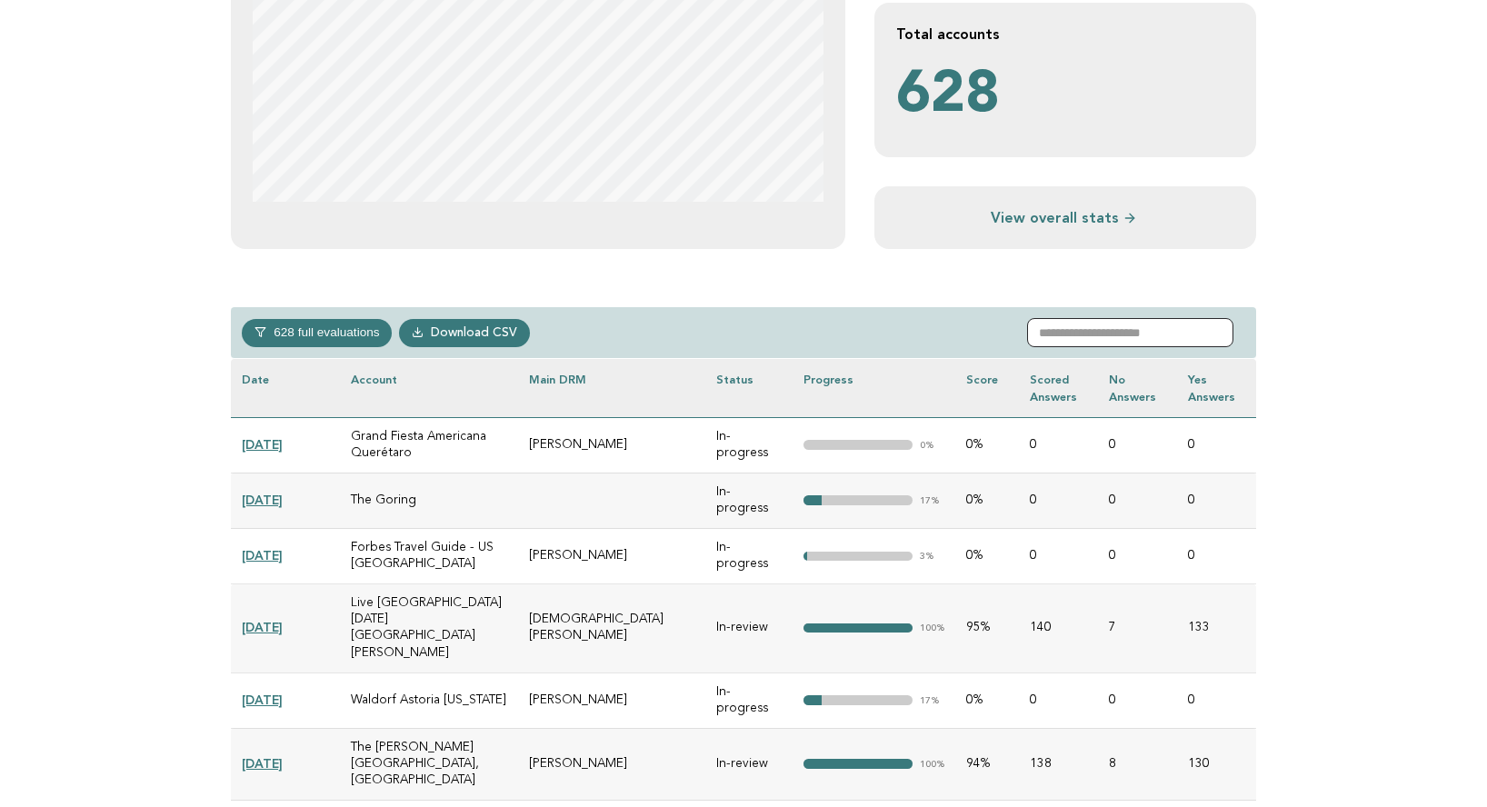
click at [1234, 333] on input "text" at bounding box center [1130, 332] width 206 height 29
click at [1234, 335] on input "text" at bounding box center [1130, 332] width 206 height 29
type input "**********"
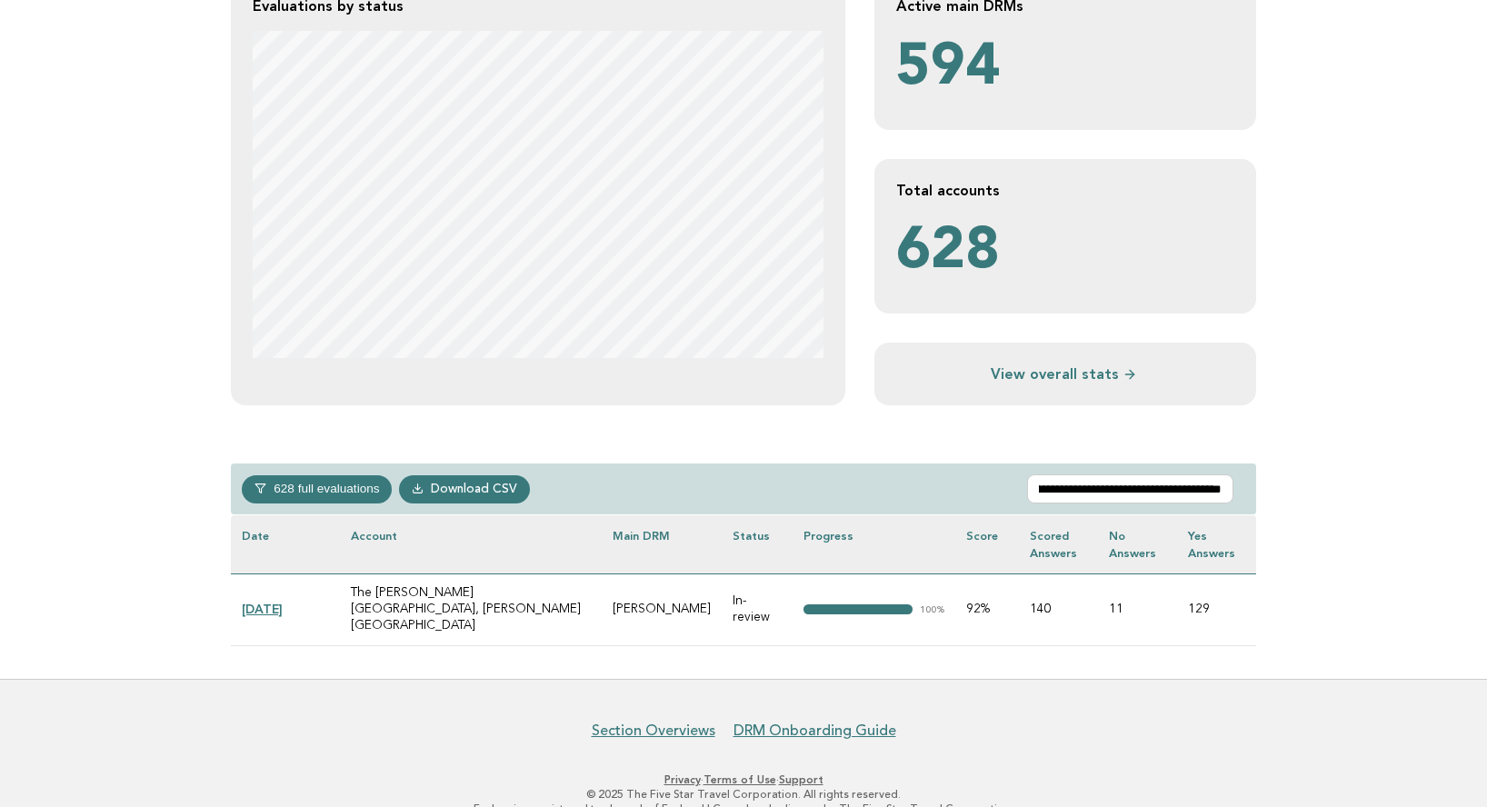
scroll to position [0, 0]
drag, startPoint x: 647, startPoint y: 592, endPoint x: 728, endPoint y: 593, distance: 80.9
click at [722, 593] on td "John Halliday" at bounding box center [662, 610] width 120 height 72
click at [277, 602] on link "[DATE]" at bounding box center [262, 609] width 41 height 15
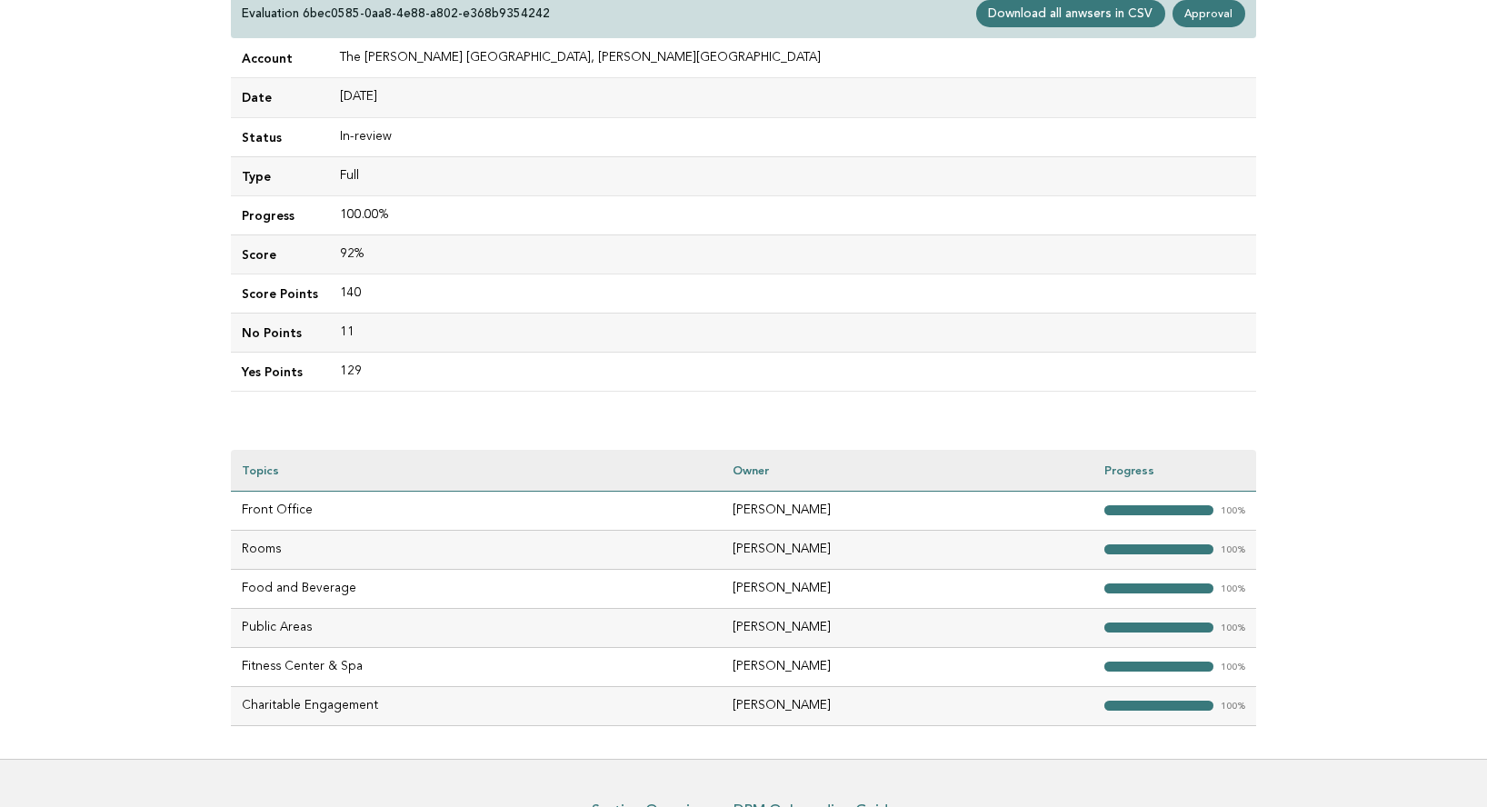
scroll to position [249, 0]
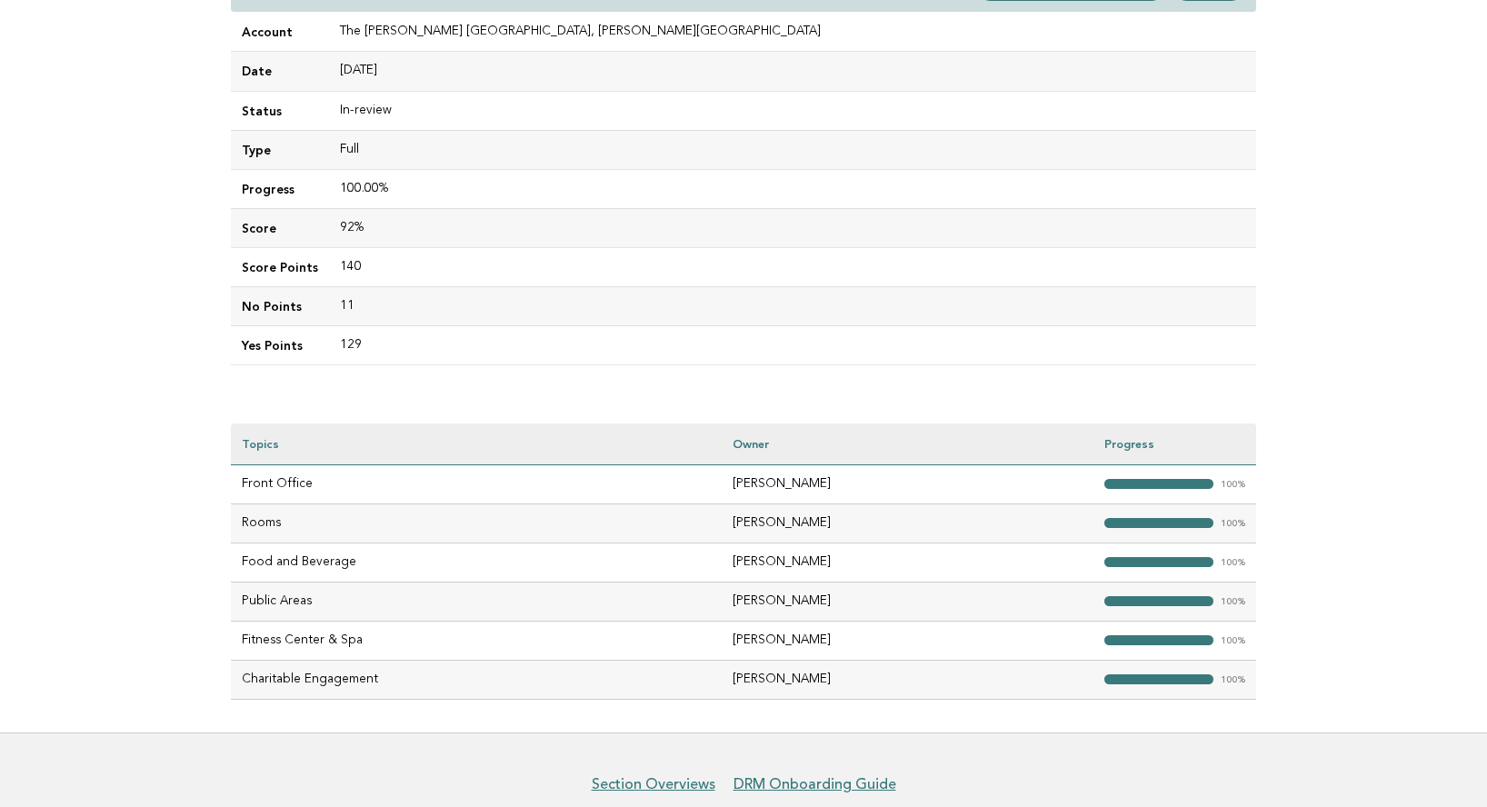
drag, startPoint x: 739, startPoint y: 485, endPoint x: 839, endPoint y: 487, distance: 100.0
click at [839, 487] on td "[PERSON_NAME]" at bounding box center [908, 483] width 372 height 39
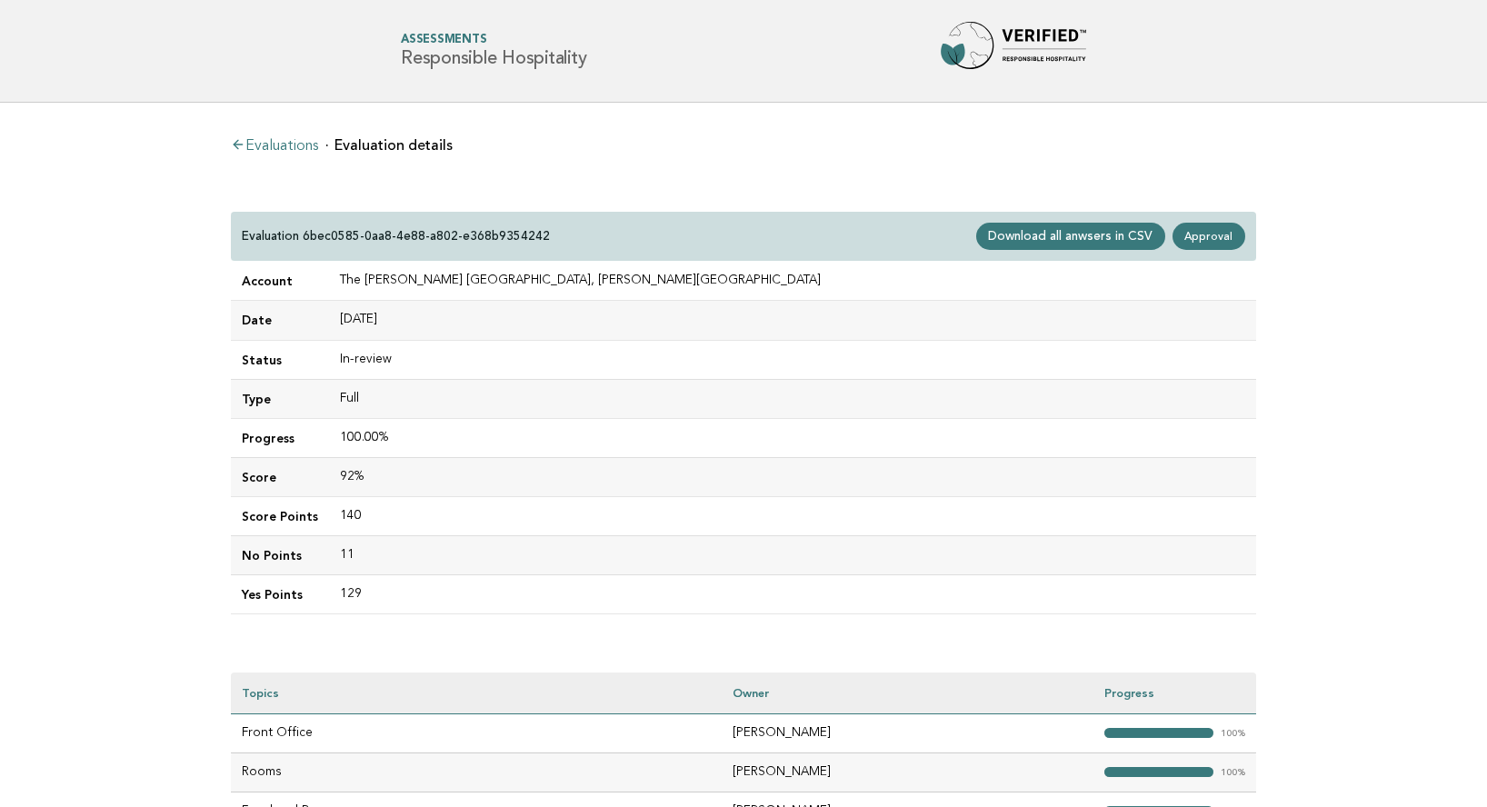
click at [297, 144] on link "Evaluations" at bounding box center [274, 146] width 87 height 15
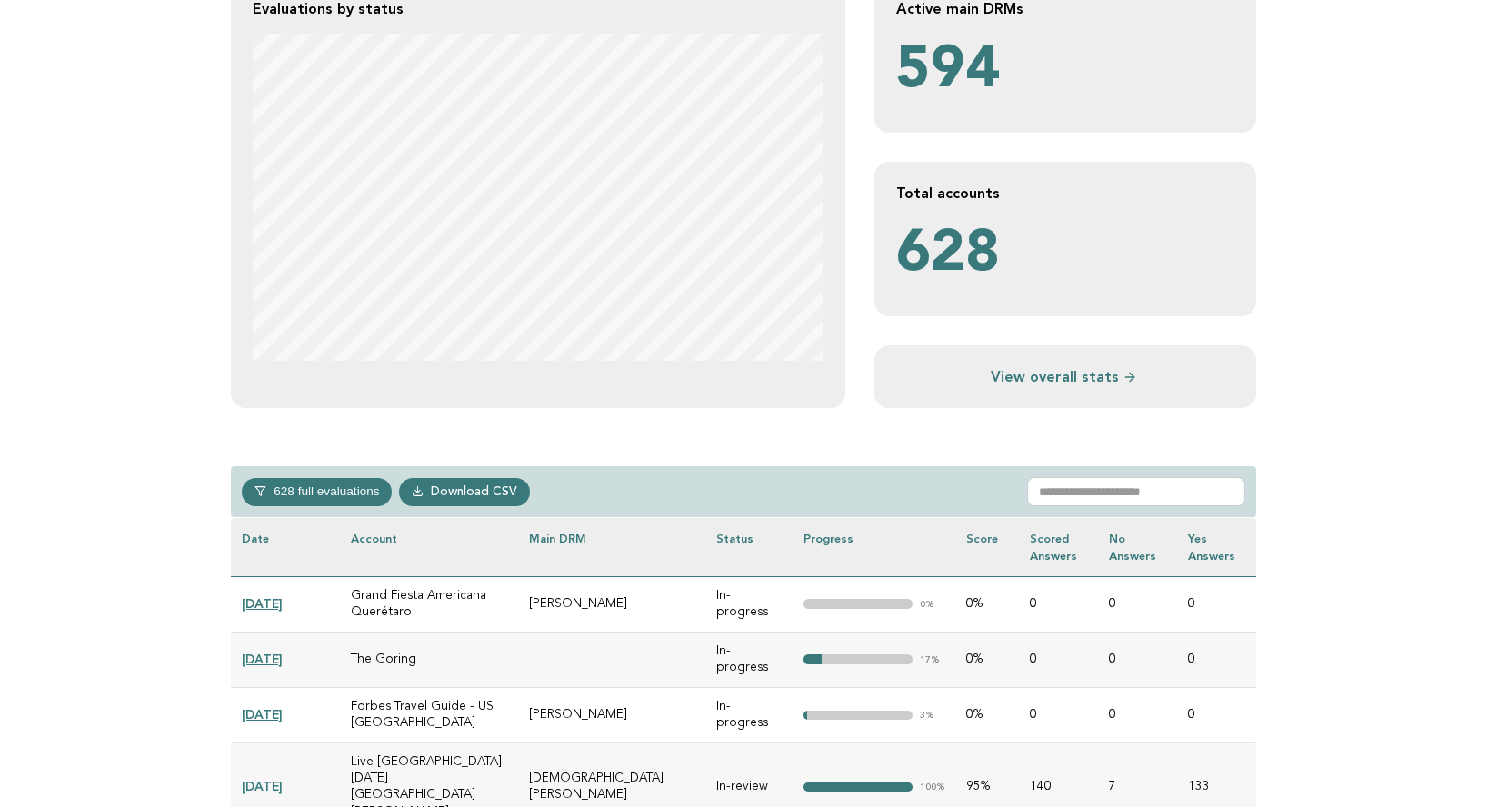
scroll to position [405, 0]
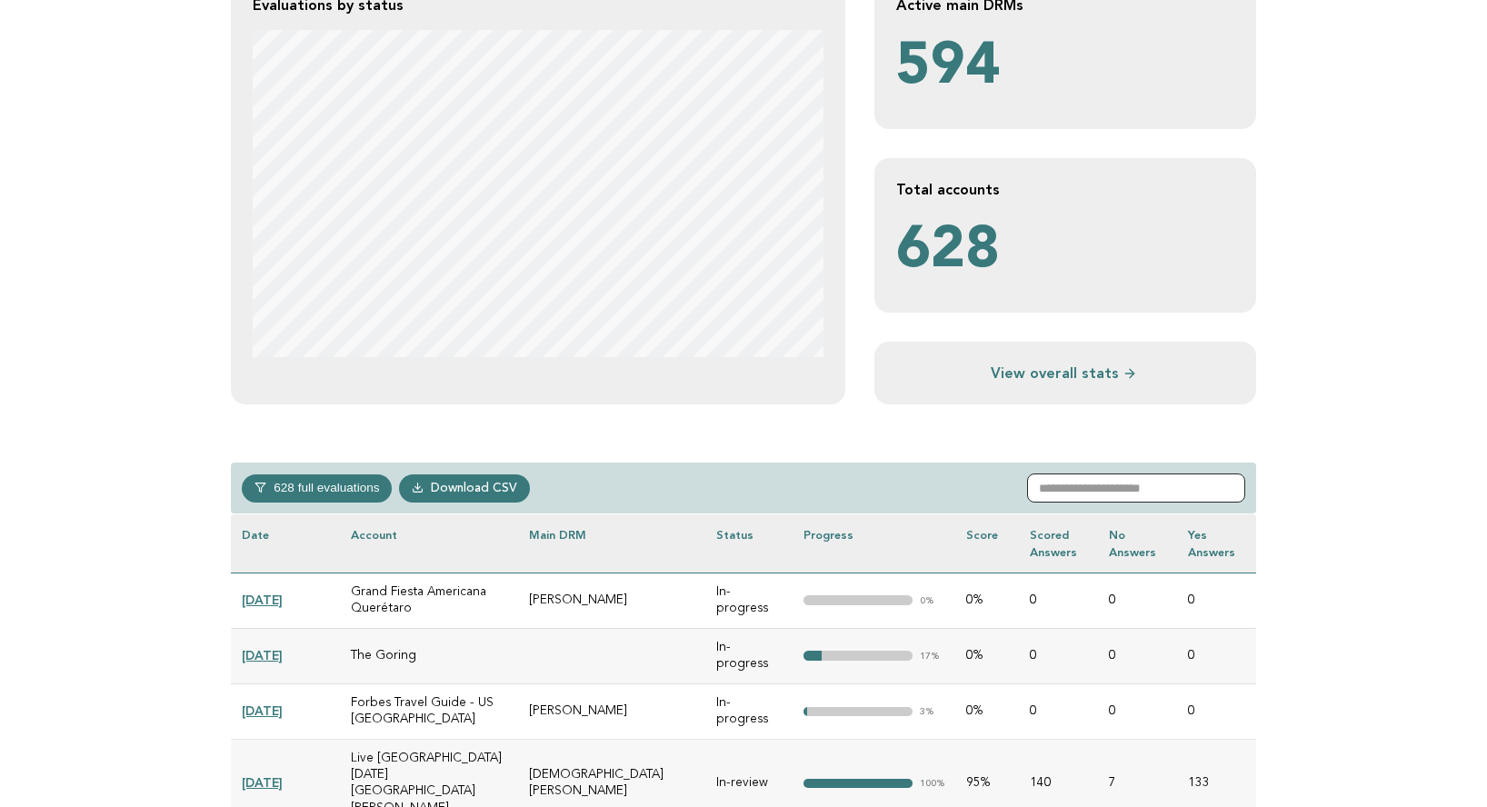
click at [1096, 496] on input "text" at bounding box center [1136, 488] width 218 height 29
paste input "**********"
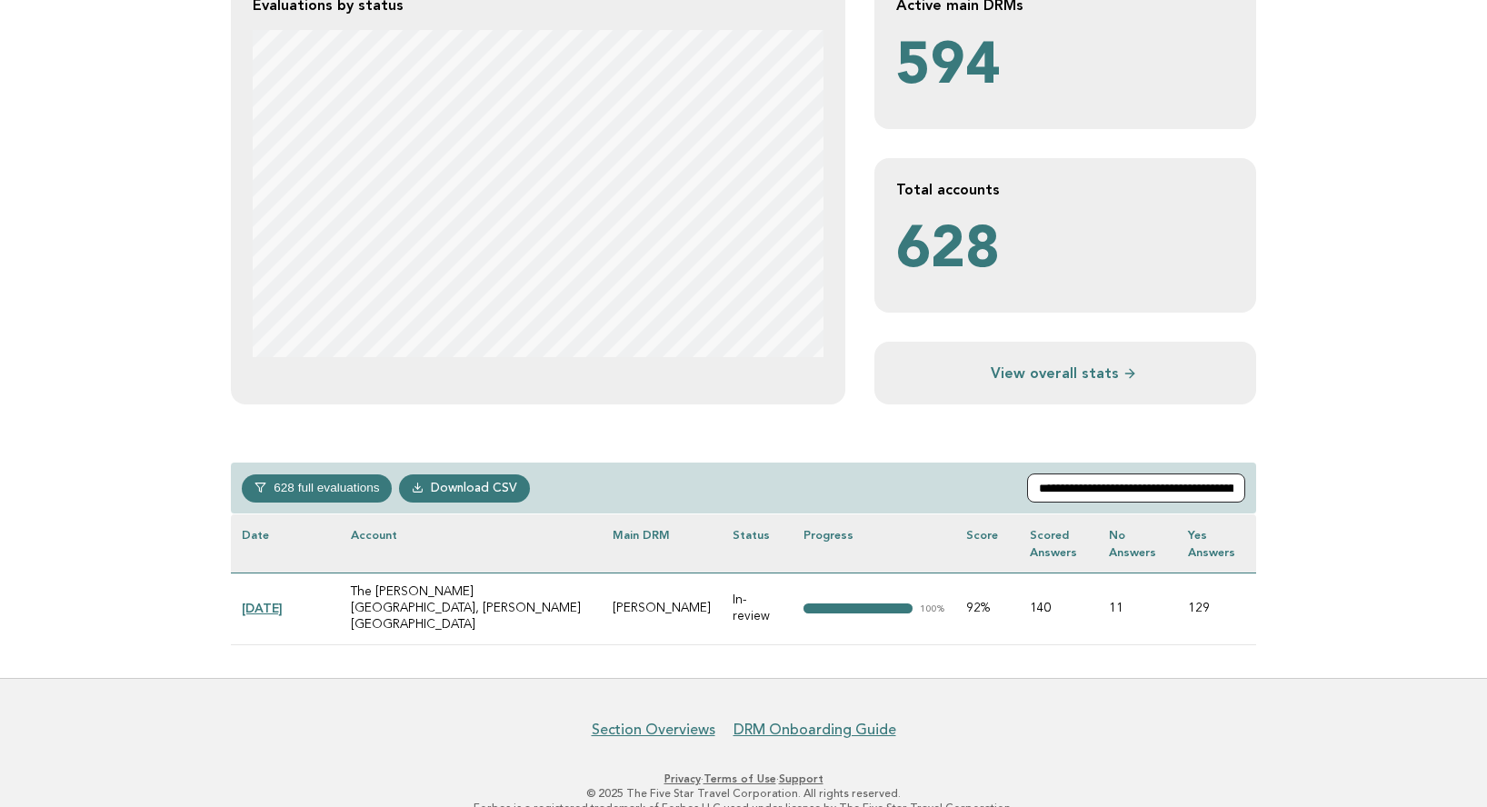
scroll to position [404, 0]
type input "**********"
drag, startPoint x: 648, startPoint y: 593, endPoint x: 731, endPoint y: 591, distance: 82.7
click at [722, 591] on td "John Halliday" at bounding box center [662, 610] width 120 height 72
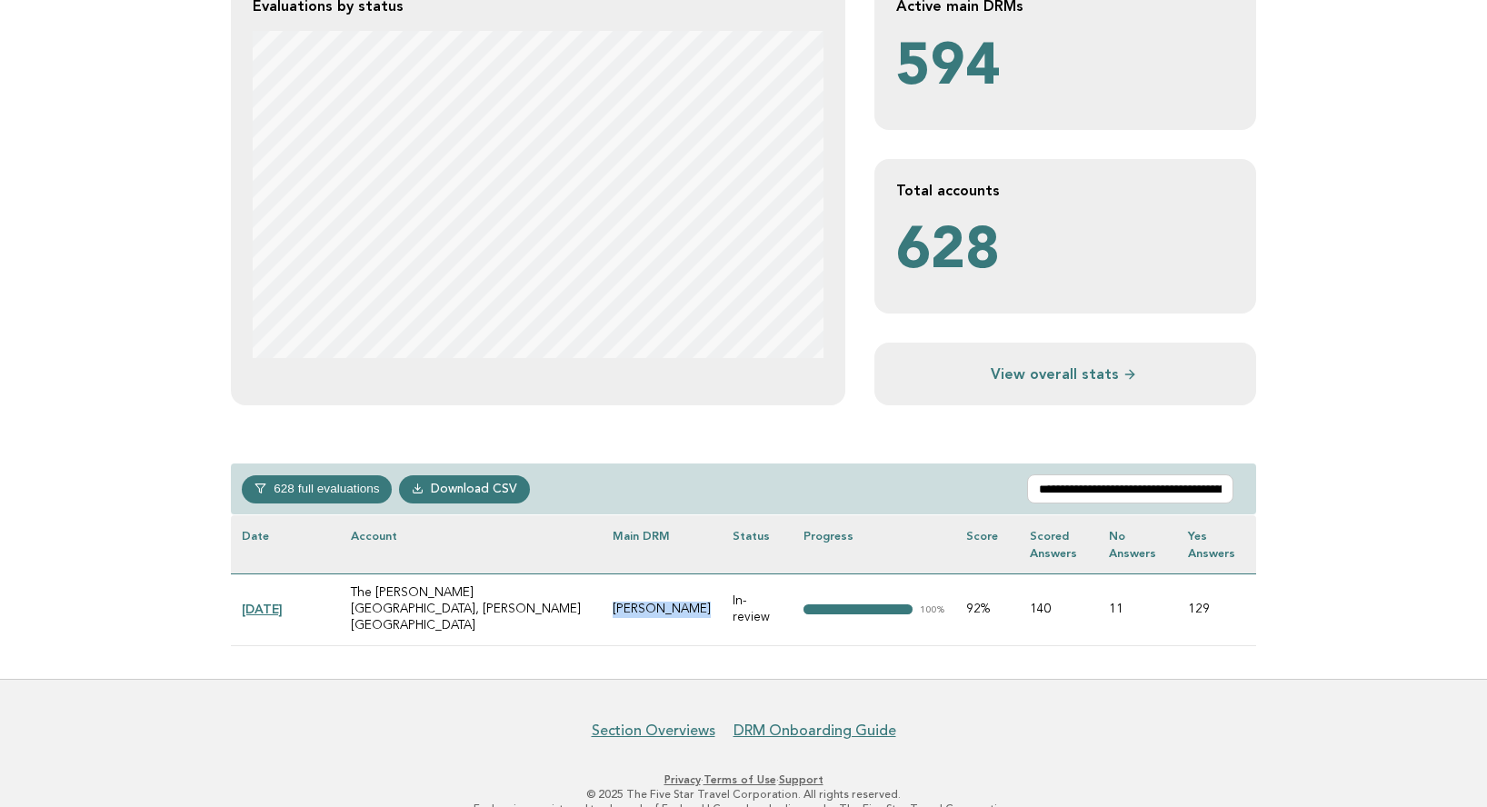
click at [275, 602] on link "2025-08-26" at bounding box center [262, 609] width 41 height 15
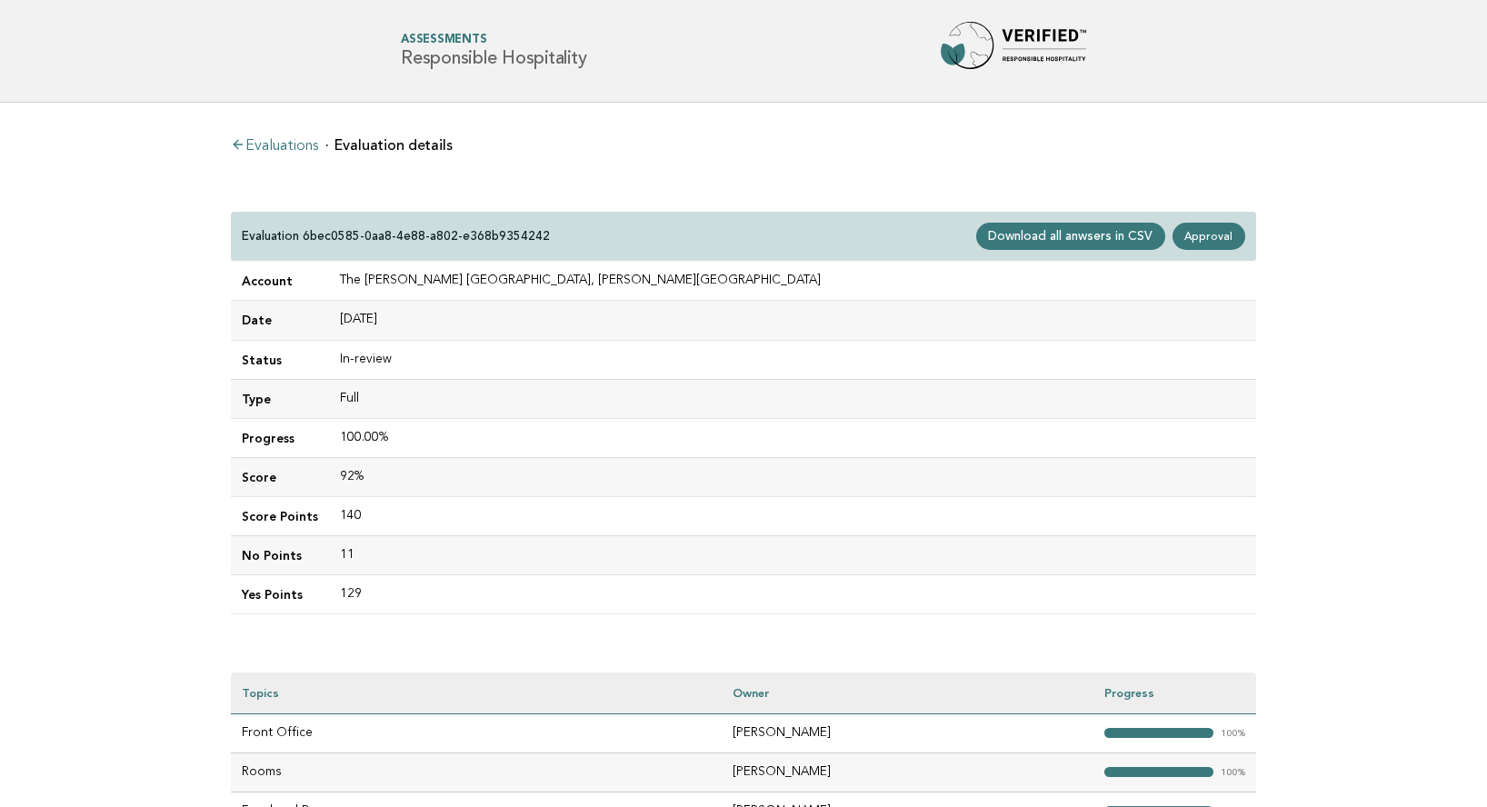
click at [303, 147] on link "Evaluations" at bounding box center [274, 146] width 87 height 15
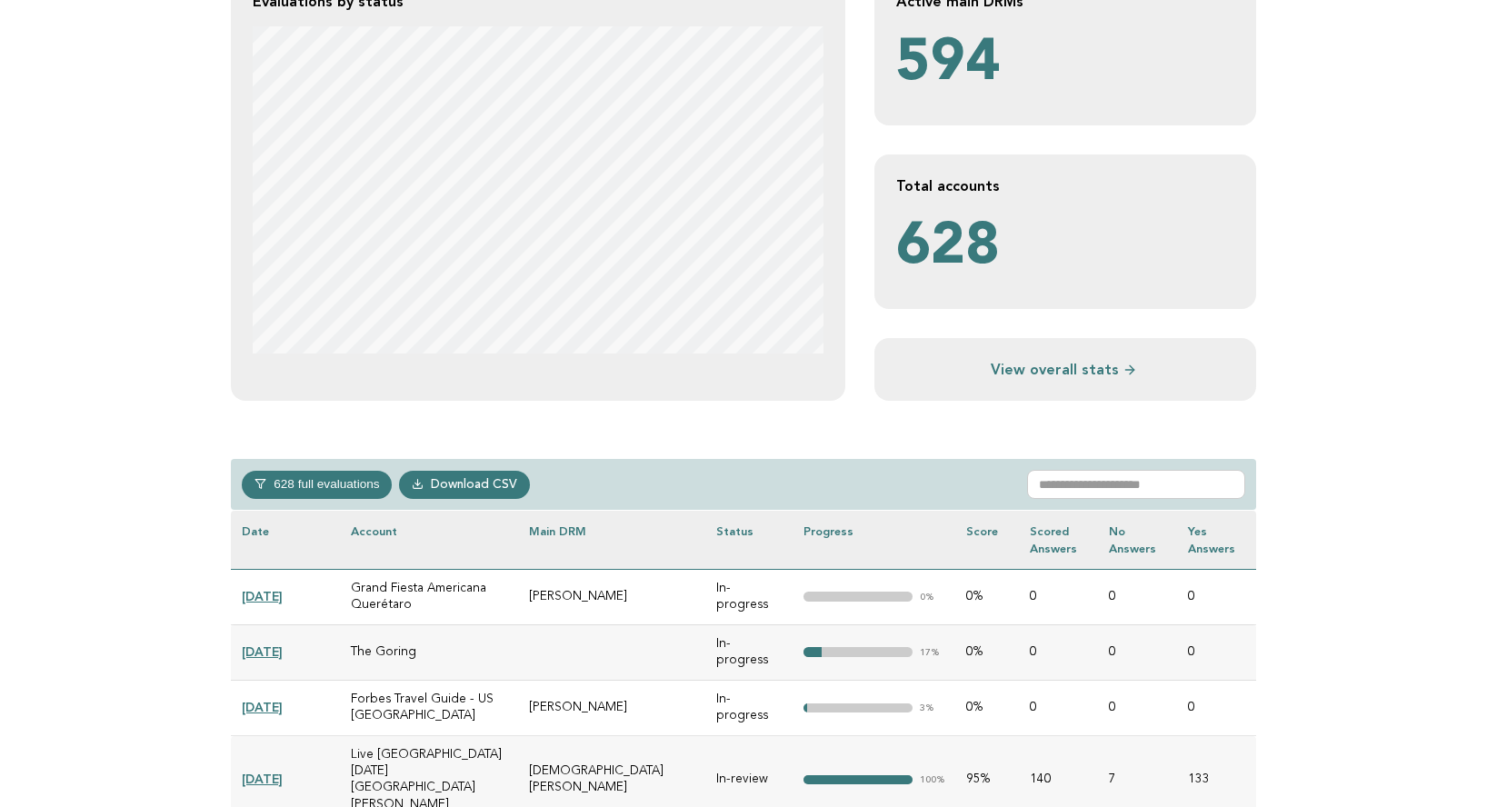
scroll to position [602, 0]
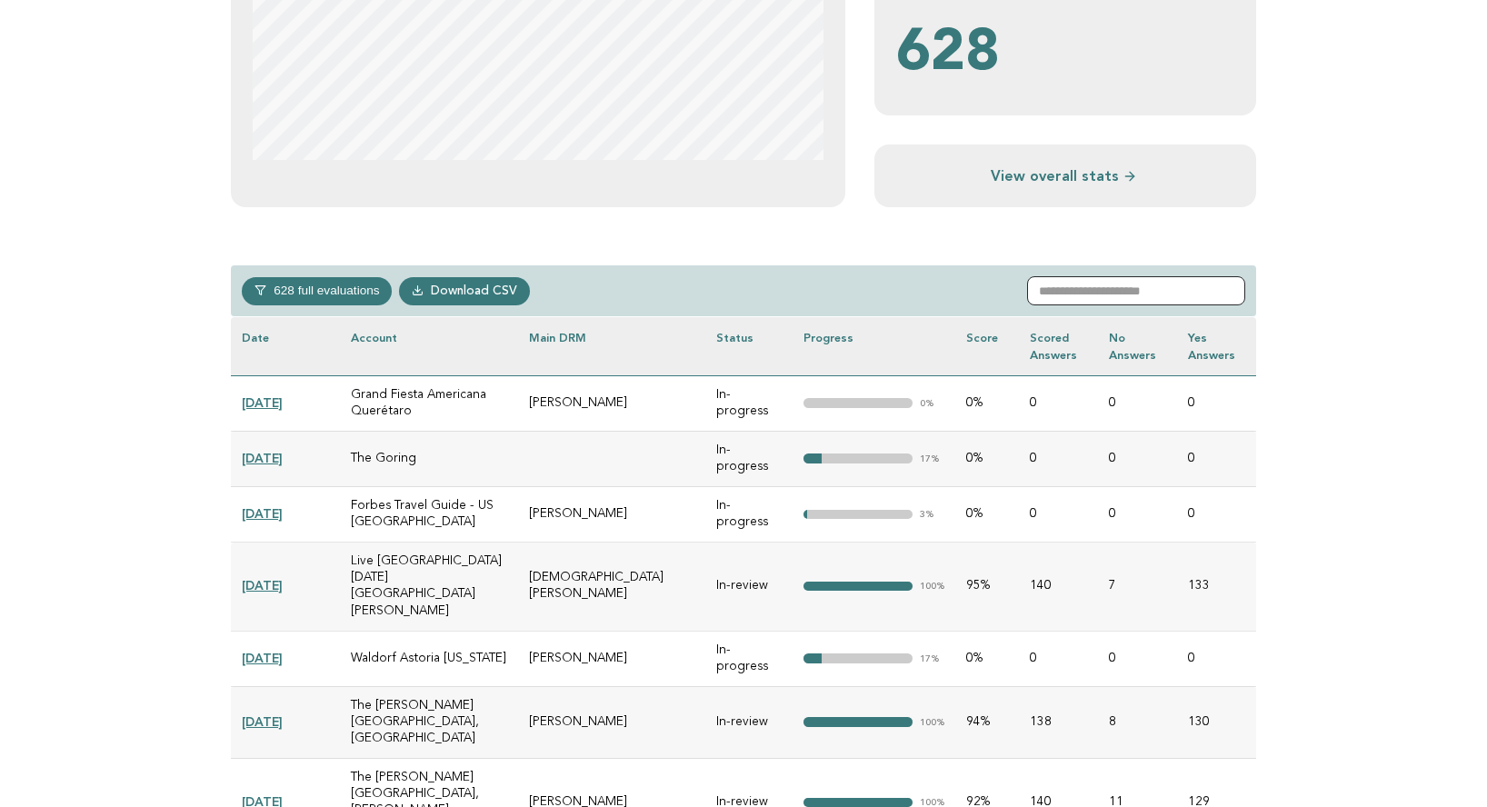
click at [1082, 285] on input "text" at bounding box center [1136, 290] width 218 height 29
paste input "**********"
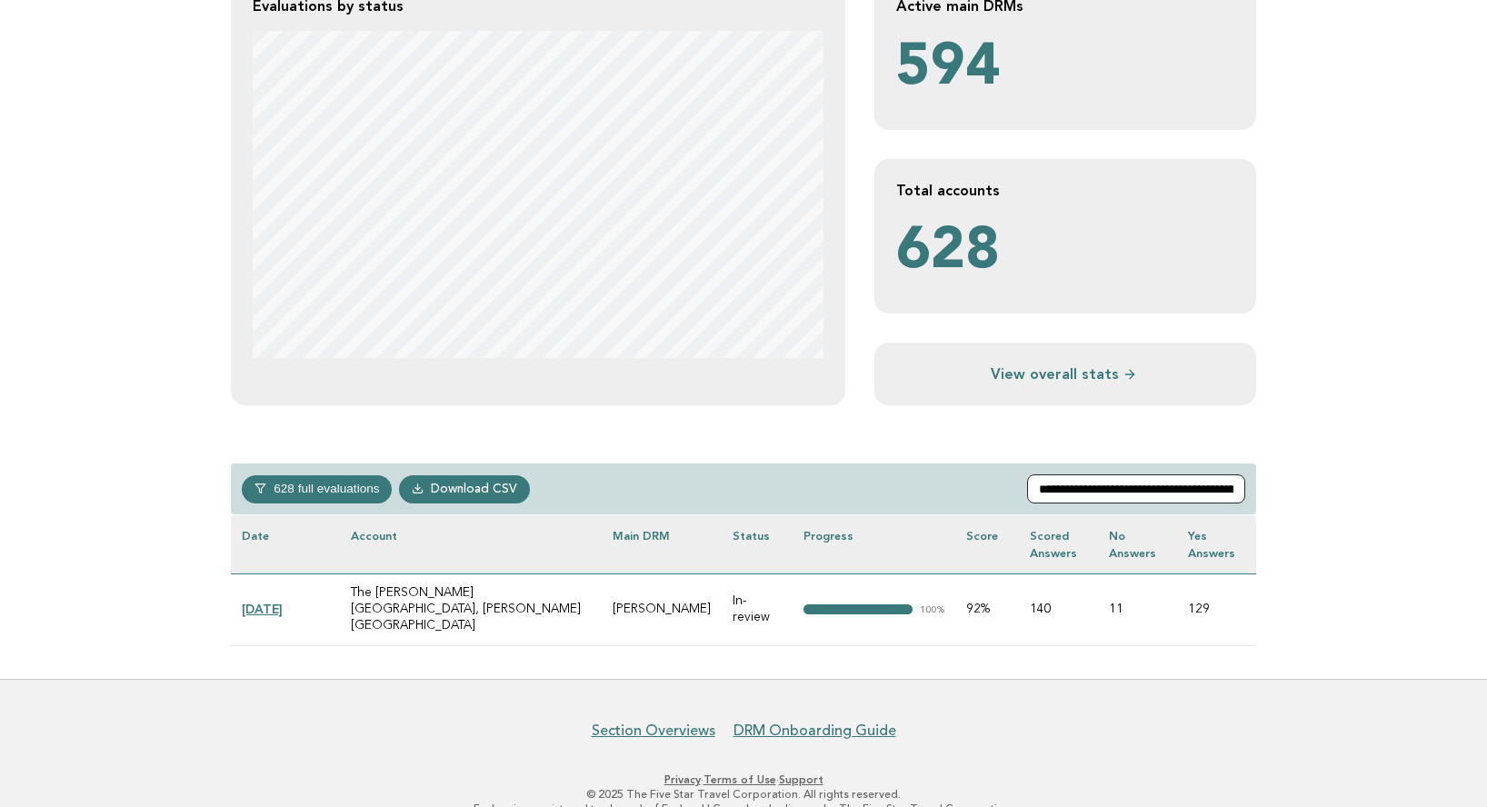
scroll to position [0, 94]
type input "**********"
drag, startPoint x: 647, startPoint y: 593, endPoint x: 725, endPoint y: 591, distance: 78.2
click at [722, 591] on td "John Halliday" at bounding box center [662, 610] width 120 height 72
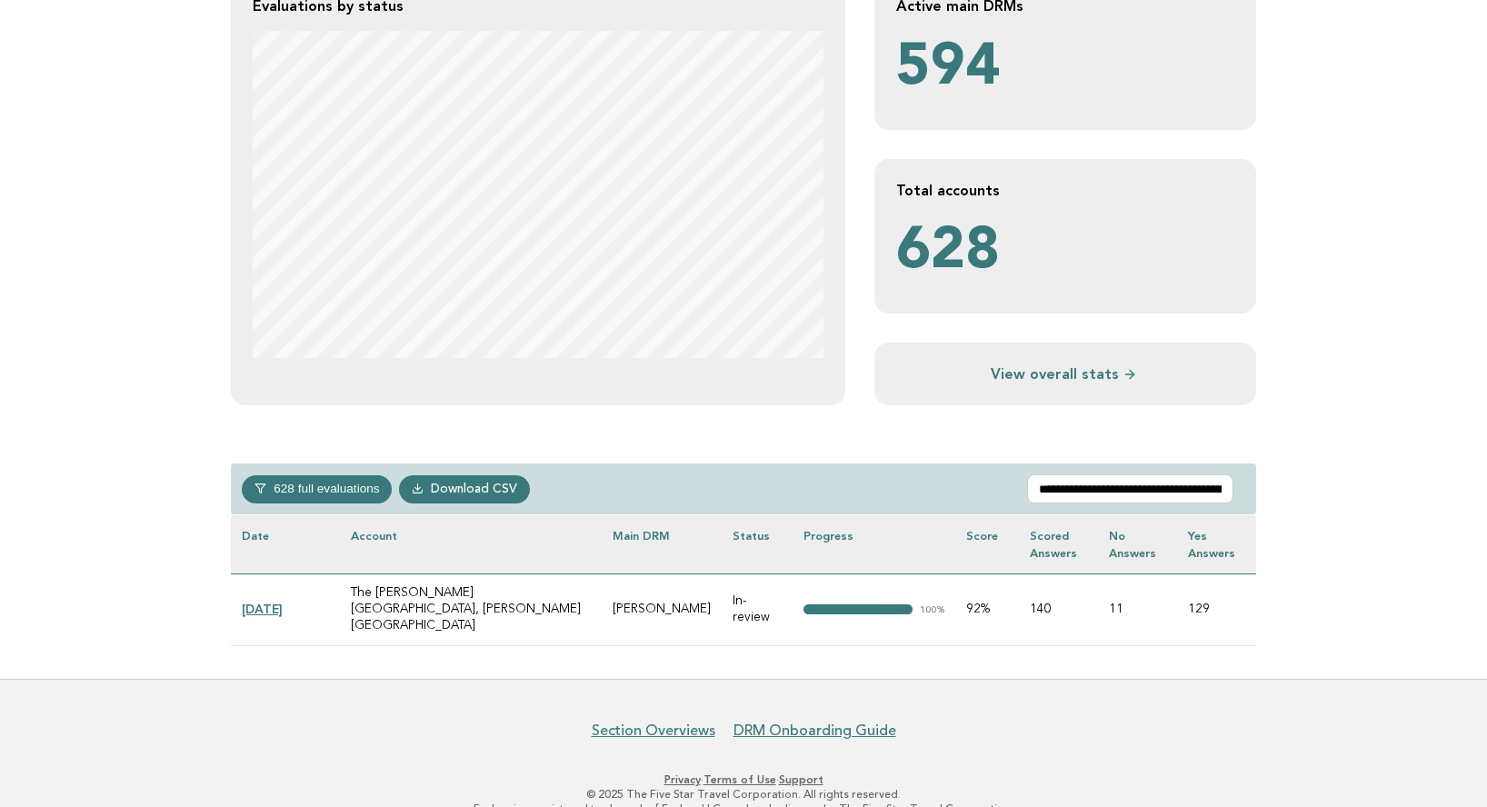
click at [674, 591] on td "John Halliday" at bounding box center [662, 610] width 120 height 72
click at [273, 602] on link "[DATE]" at bounding box center [262, 609] width 41 height 15
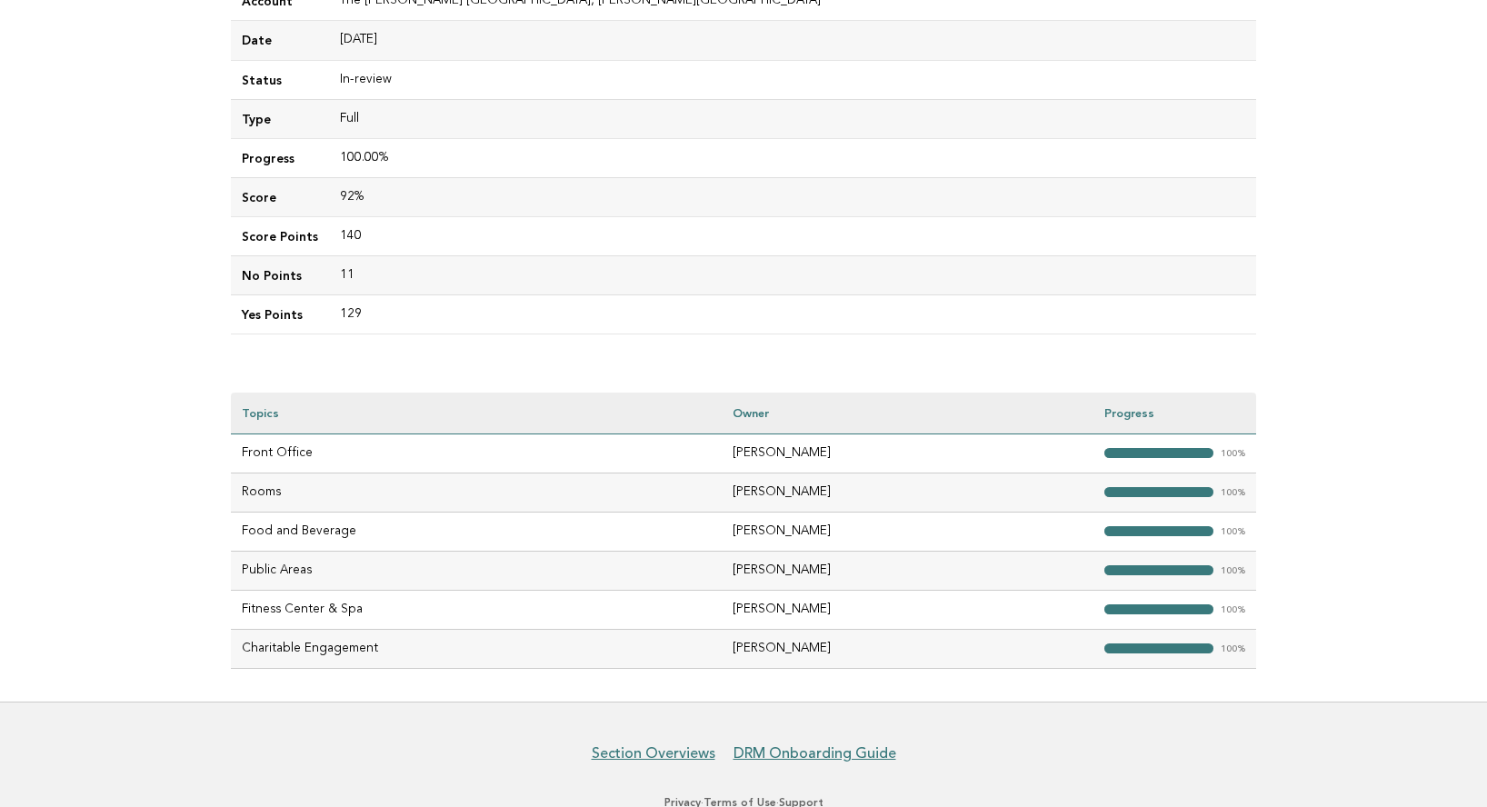
scroll to position [281, 0]
drag, startPoint x: 737, startPoint y: 449, endPoint x: 854, endPoint y: 453, distance: 117.3
click at [854, 453] on td "[PERSON_NAME]" at bounding box center [908, 452] width 372 height 39
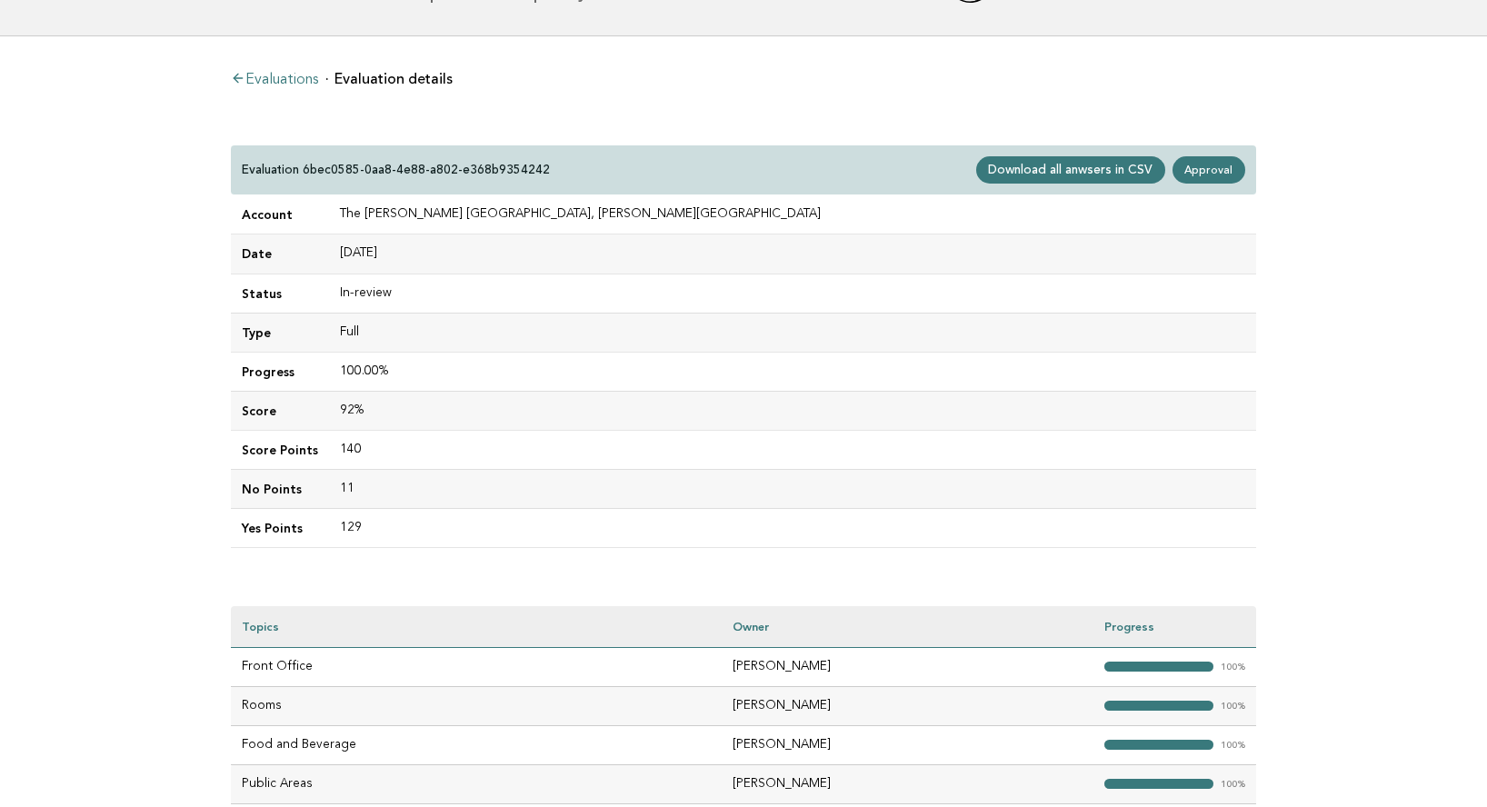
scroll to position [0, 0]
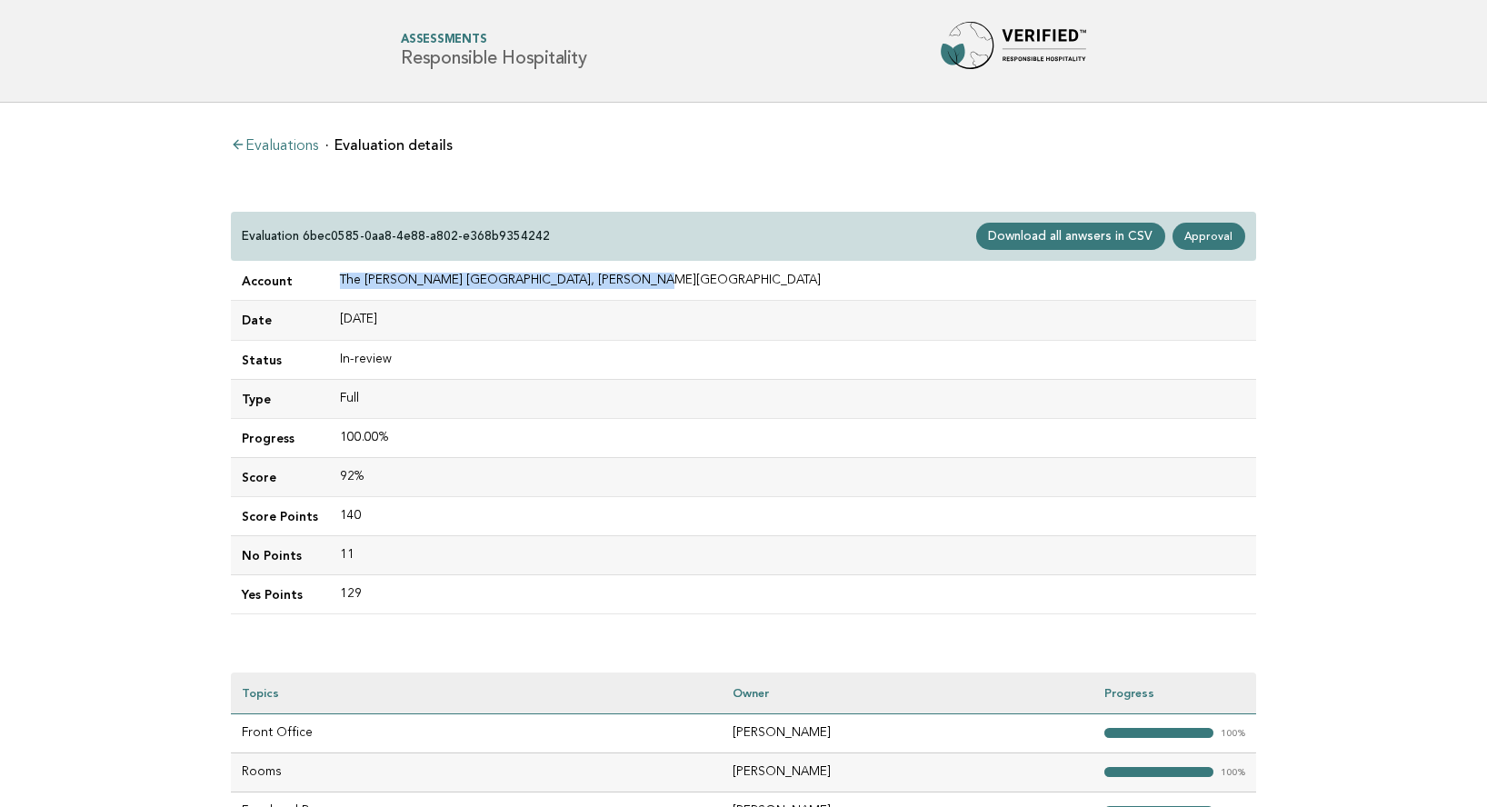
drag, startPoint x: 337, startPoint y: 277, endPoint x: 612, endPoint y: 283, distance: 274.6
click at [613, 279] on td "The [PERSON_NAME] [GEOGRAPHIC_DATA], [PERSON_NAME][GEOGRAPHIC_DATA]" at bounding box center [792, 281] width 927 height 39
click at [292, 145] on link "Evaluations" at bounding box center [274, 146] width 87 height 15
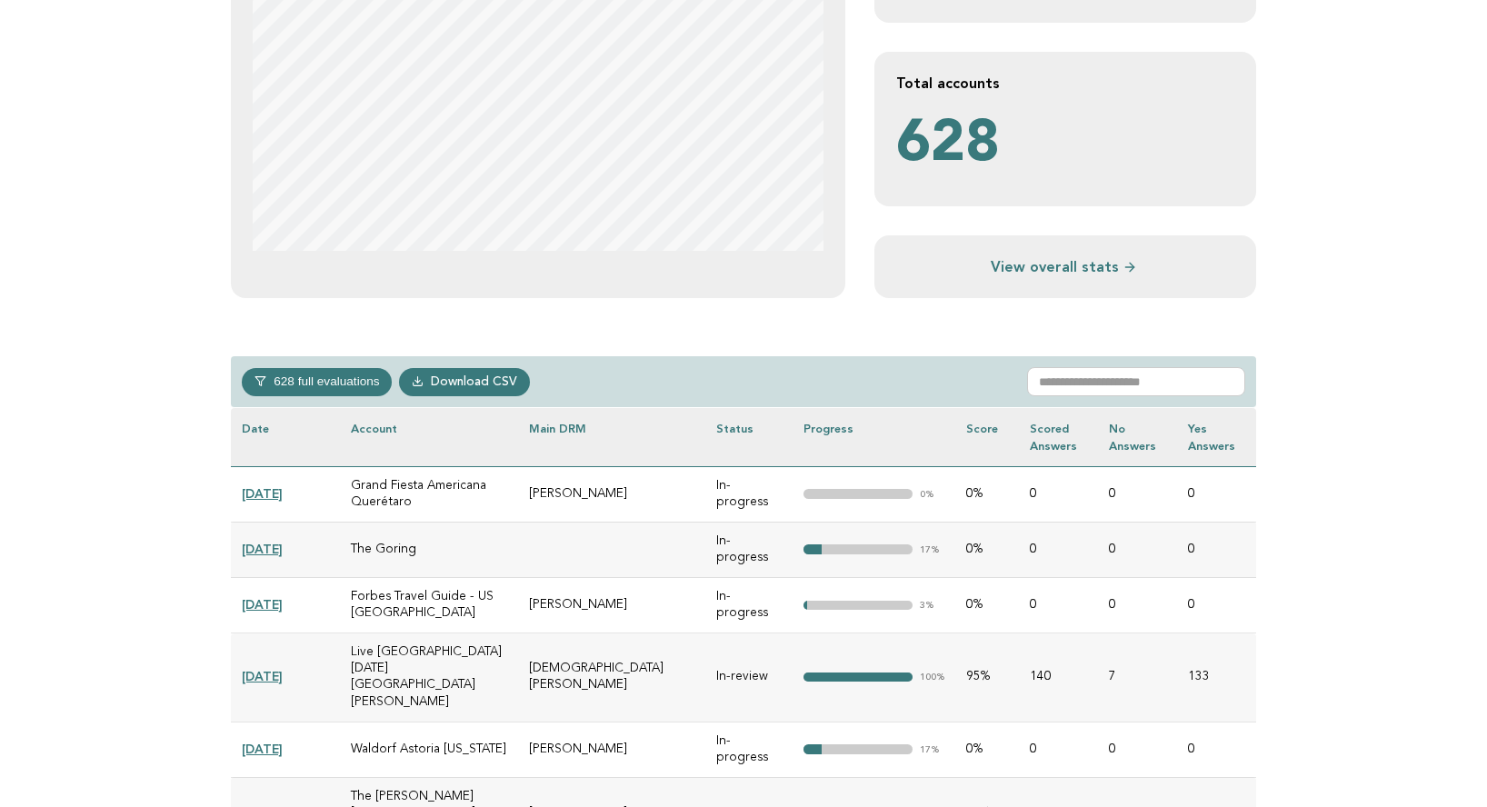
scroll to position [528, 0]
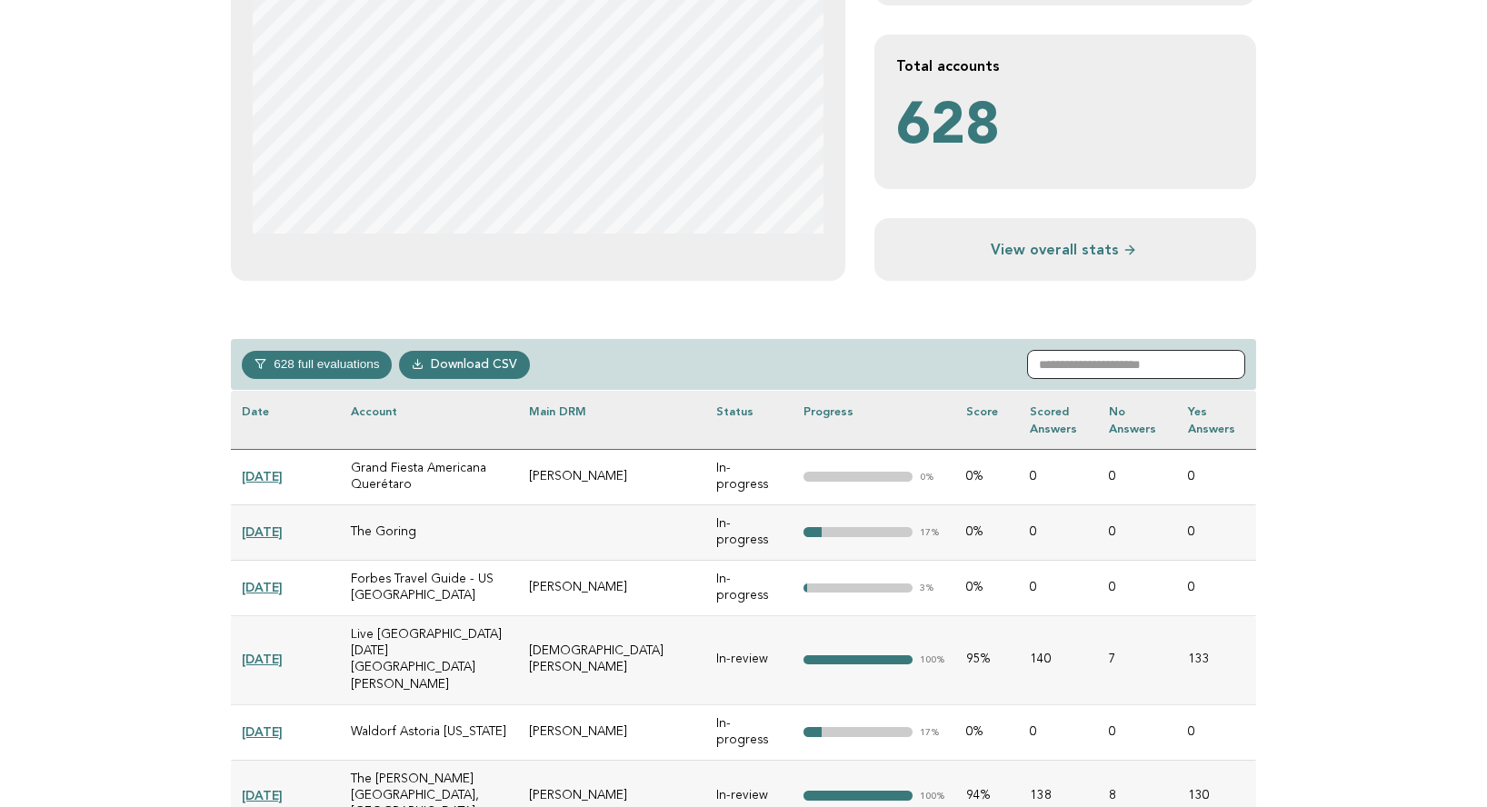
click at [1095, 370] on input "text" at bounding box center [1136, 364] width 218 height 29
paste input "**********"
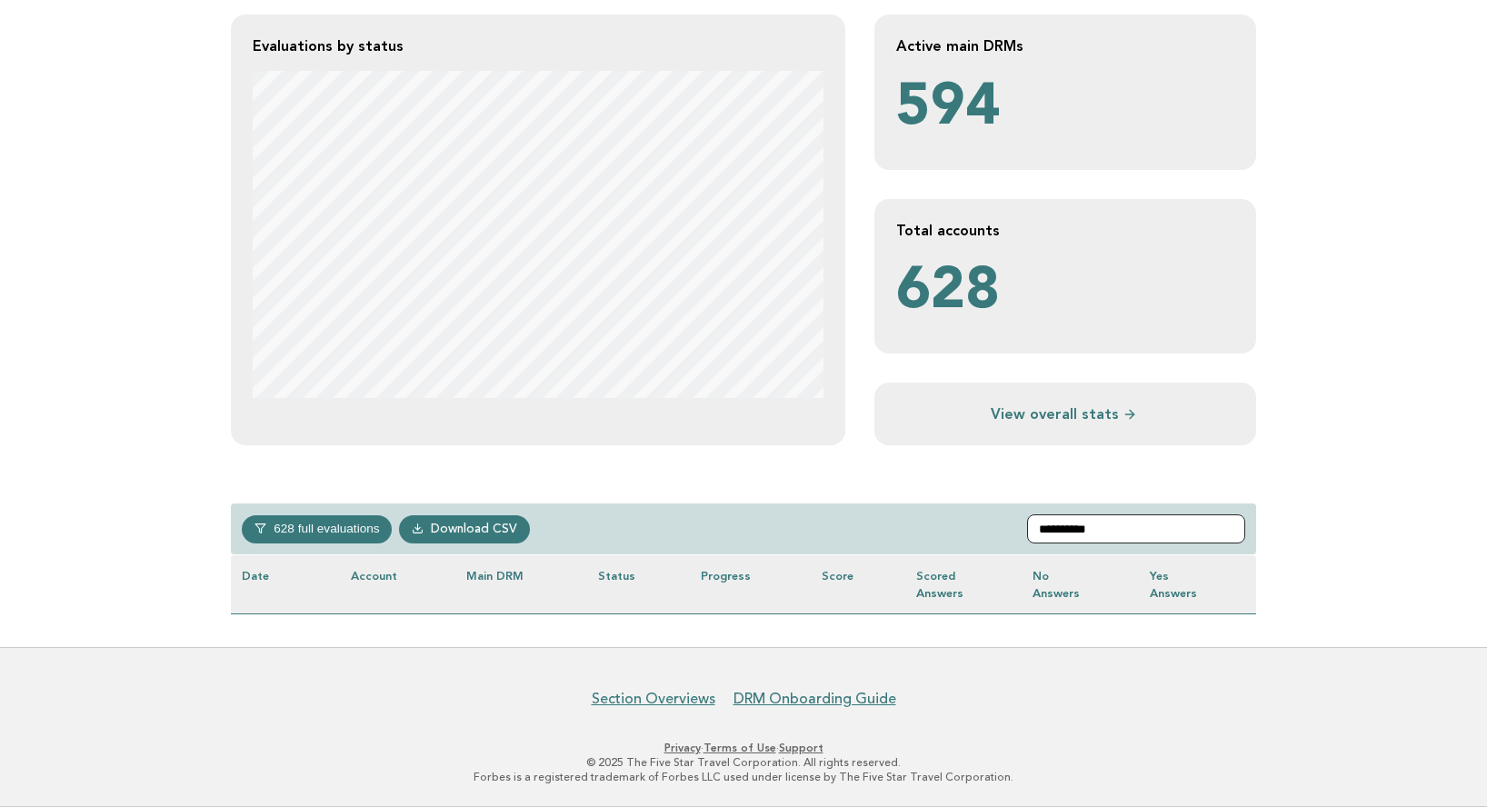
drag, startPoint x: 1142, startPoint y: 527, endPoint x: 971, endPoint y: 518, distance: 171.1
click at [971, 518] on div "**********" at bounding box center [743, 530] width 1025 height 52
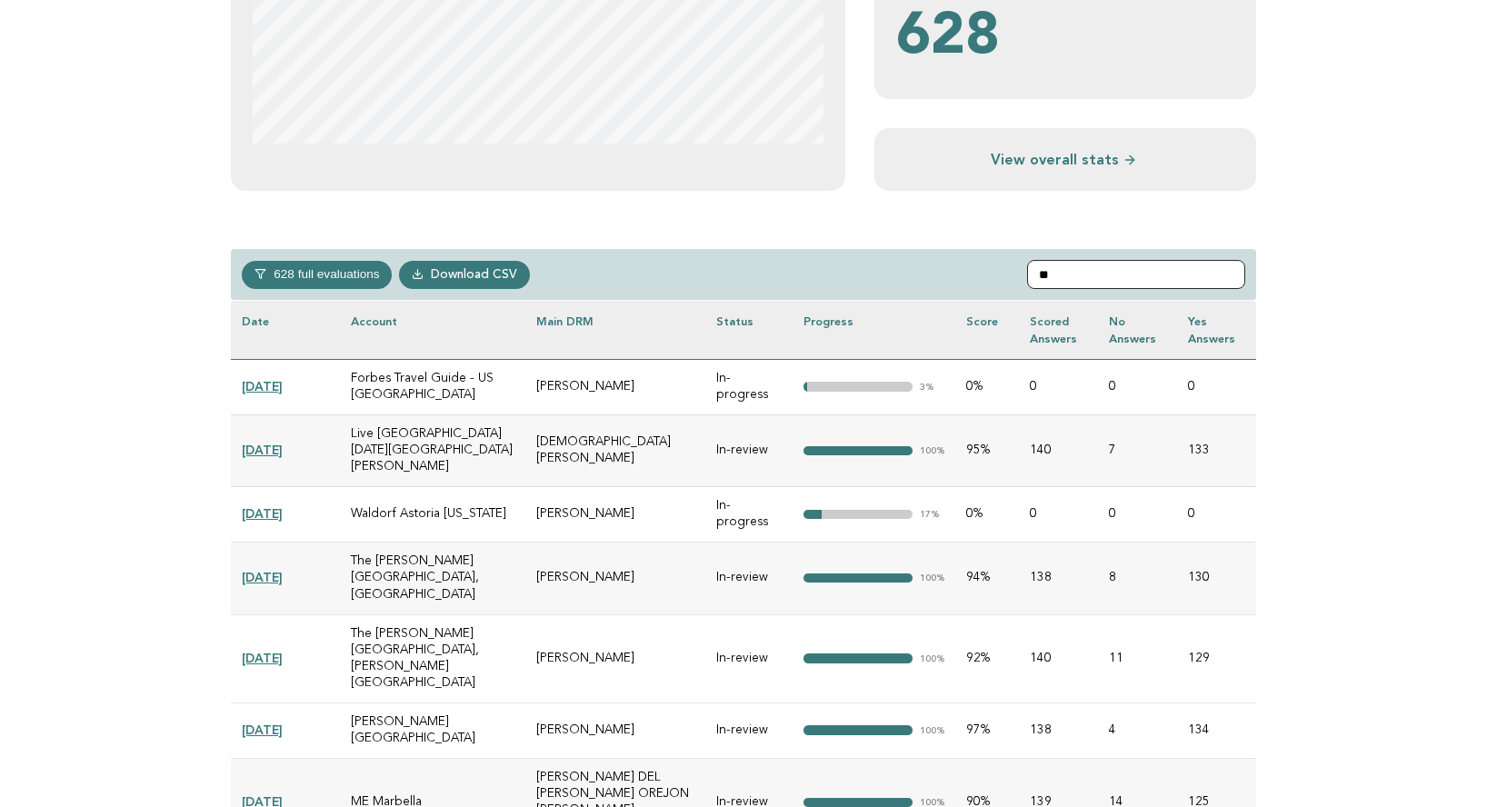
scroll to position [622, 0]
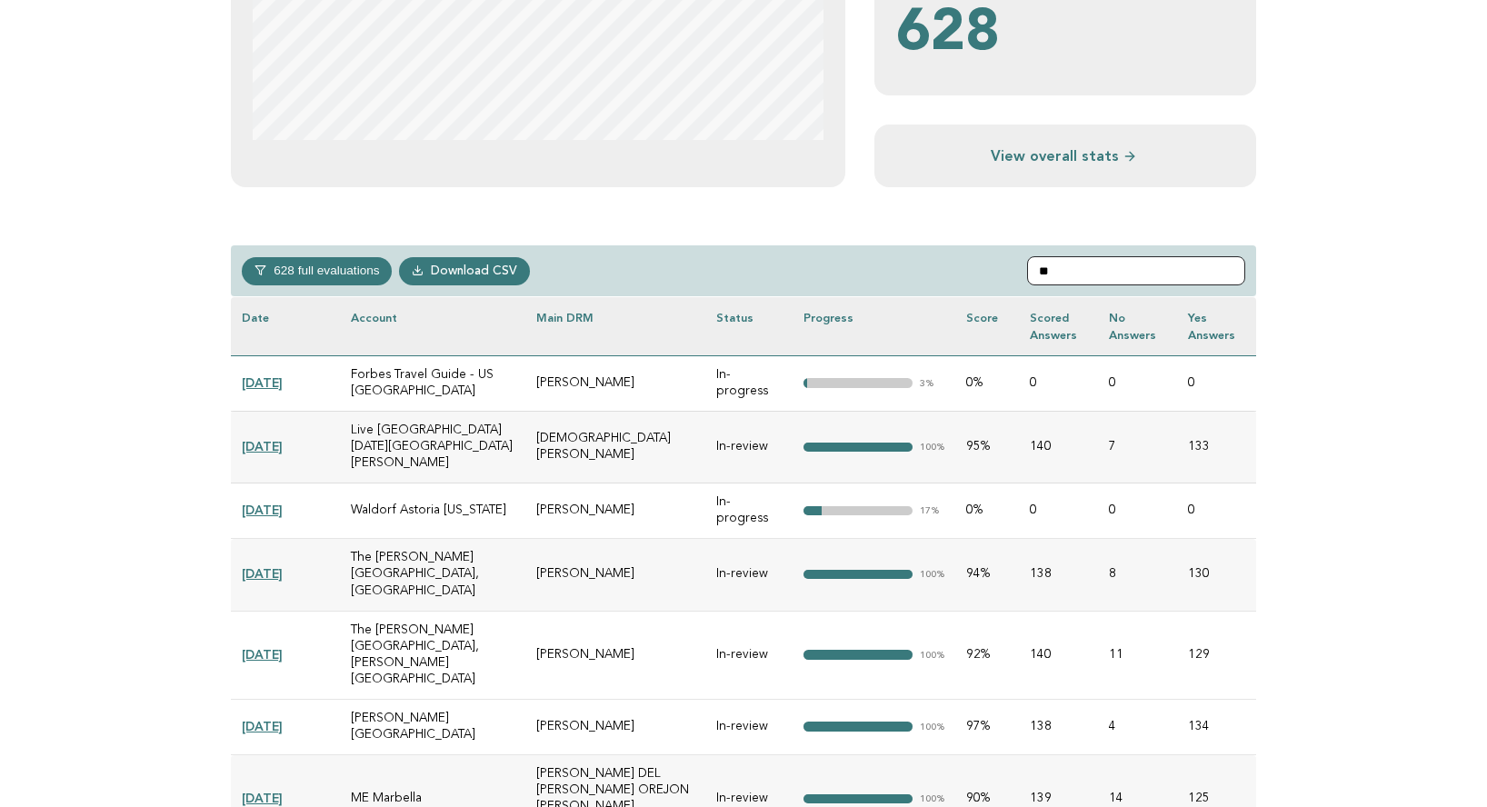
type input "**"
drag, startPoint x: 552, startPoint y: 574, endPoint x: 635, endPoint y: 571, distance: 83.7
click at [635, 611] on td "John Halliday" at bounding box center [615, 655] width 180 height 88
click at [281, 646] on link "2025-08-26" at bounding box center [262, 653] width 41 height 15
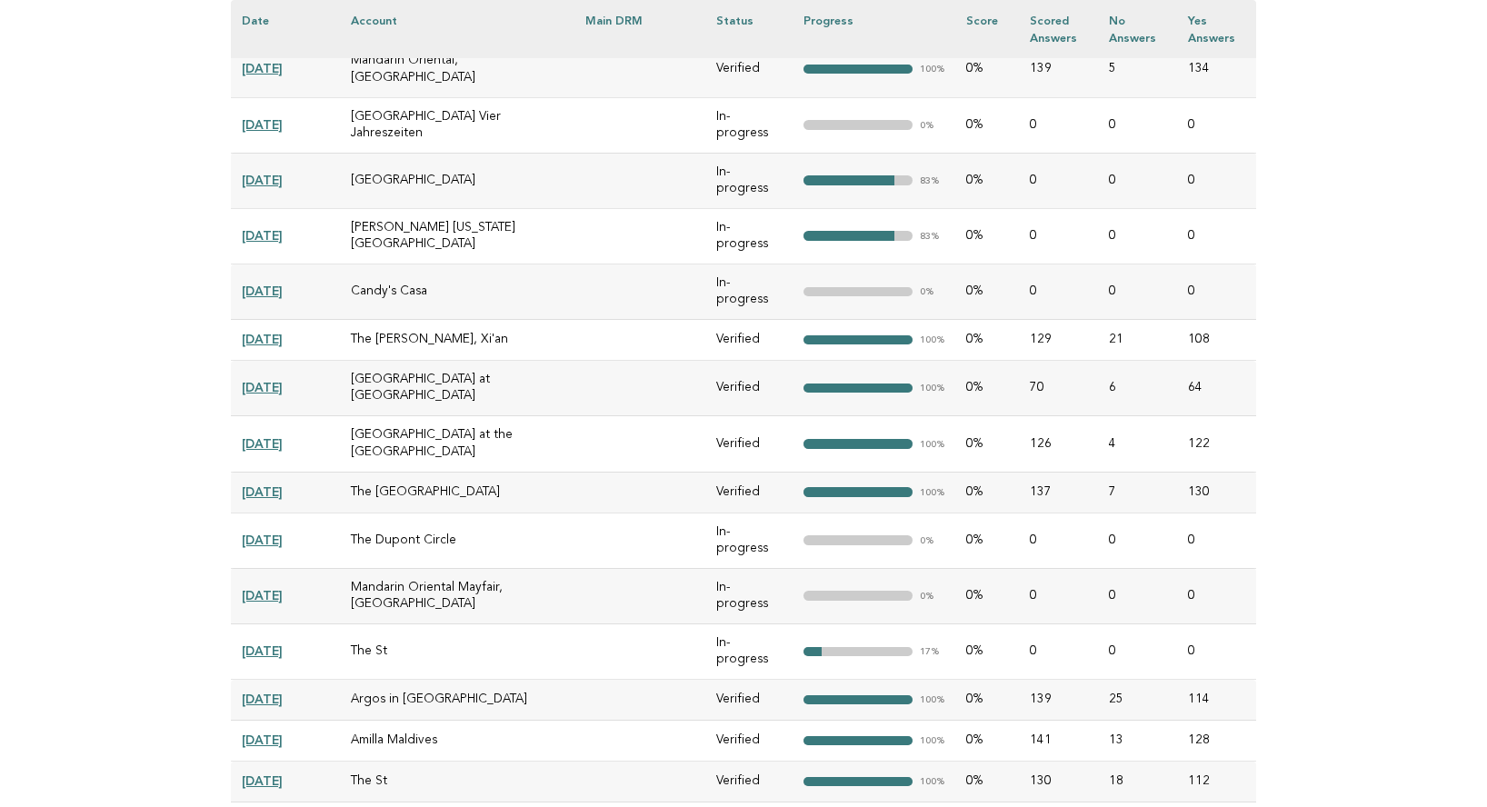
scroll to position [23407, 0]
